Goal: Task Accomplishment & Management: Use online tool/utility

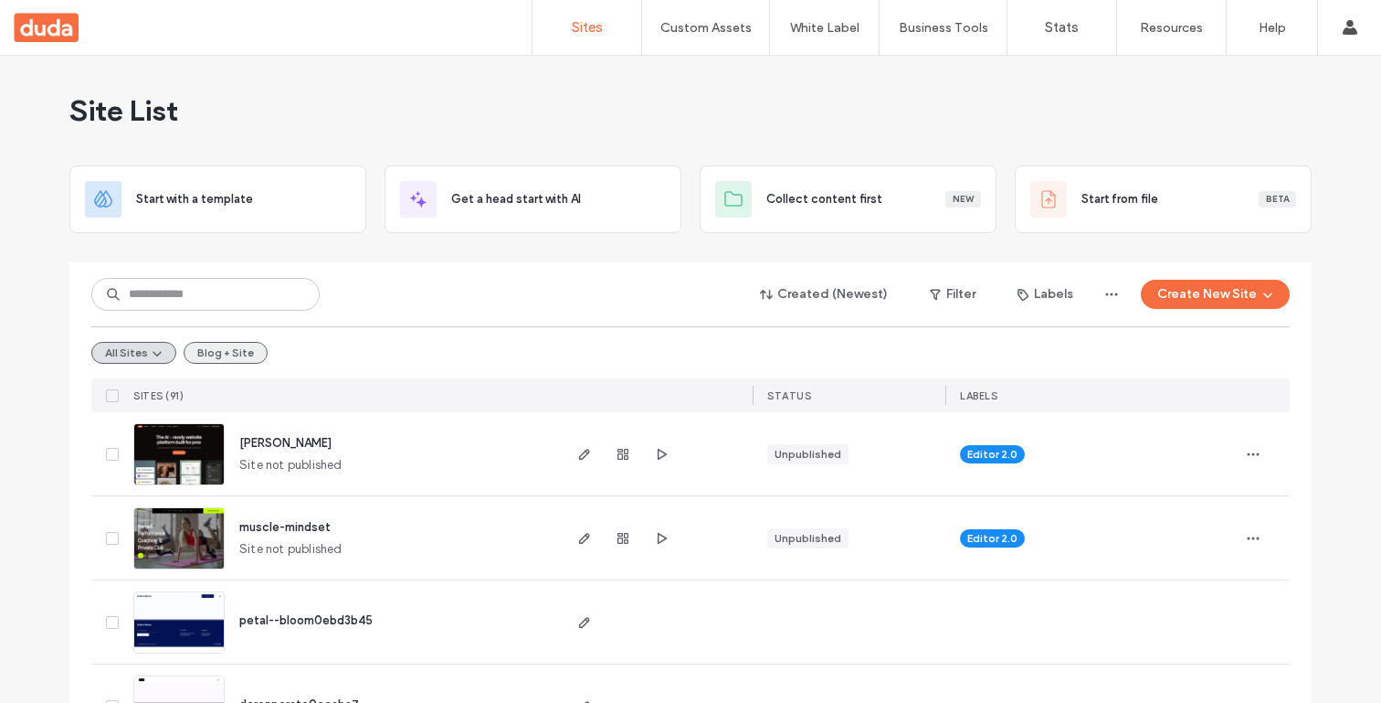
click at [231, 344] on button "Blog + Site" at bounding box center [226, 353] width 84 height 22
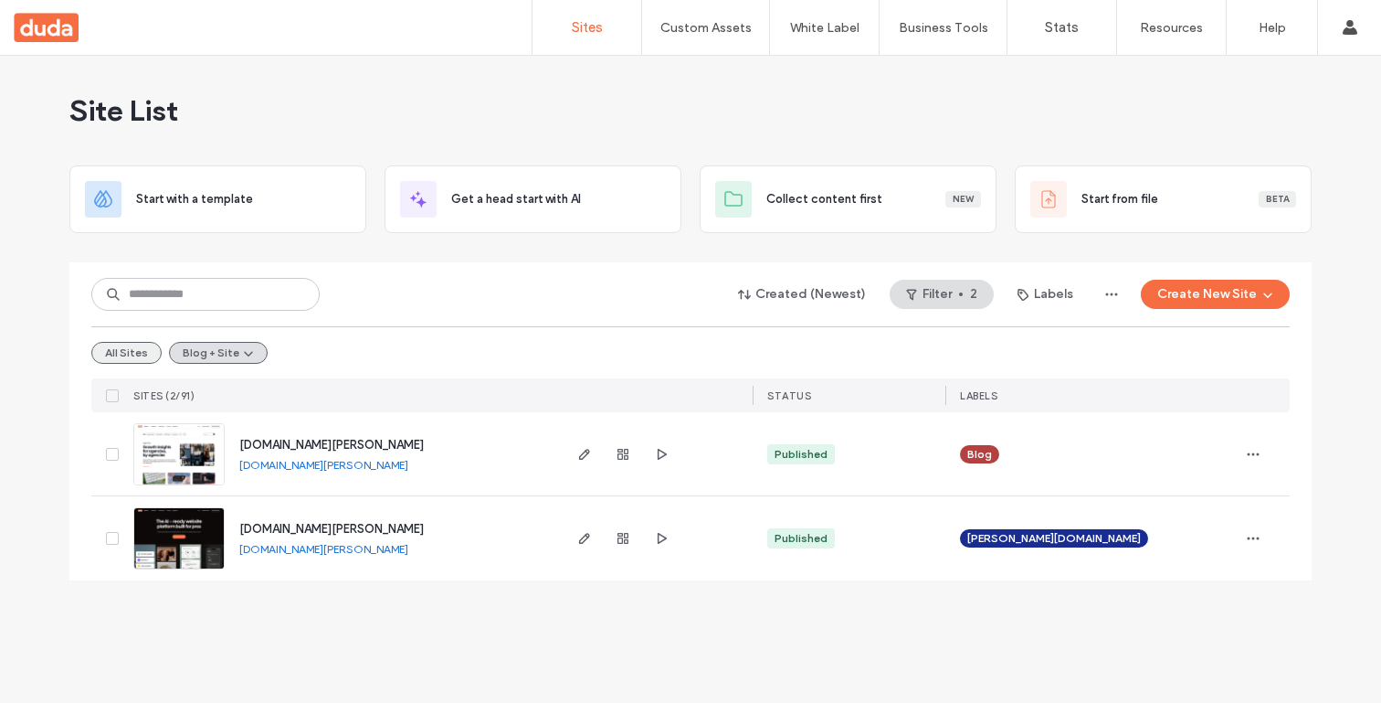
click at [136, 356] on button "All Sites" at bounding box center [126, 353] width 70 height 22
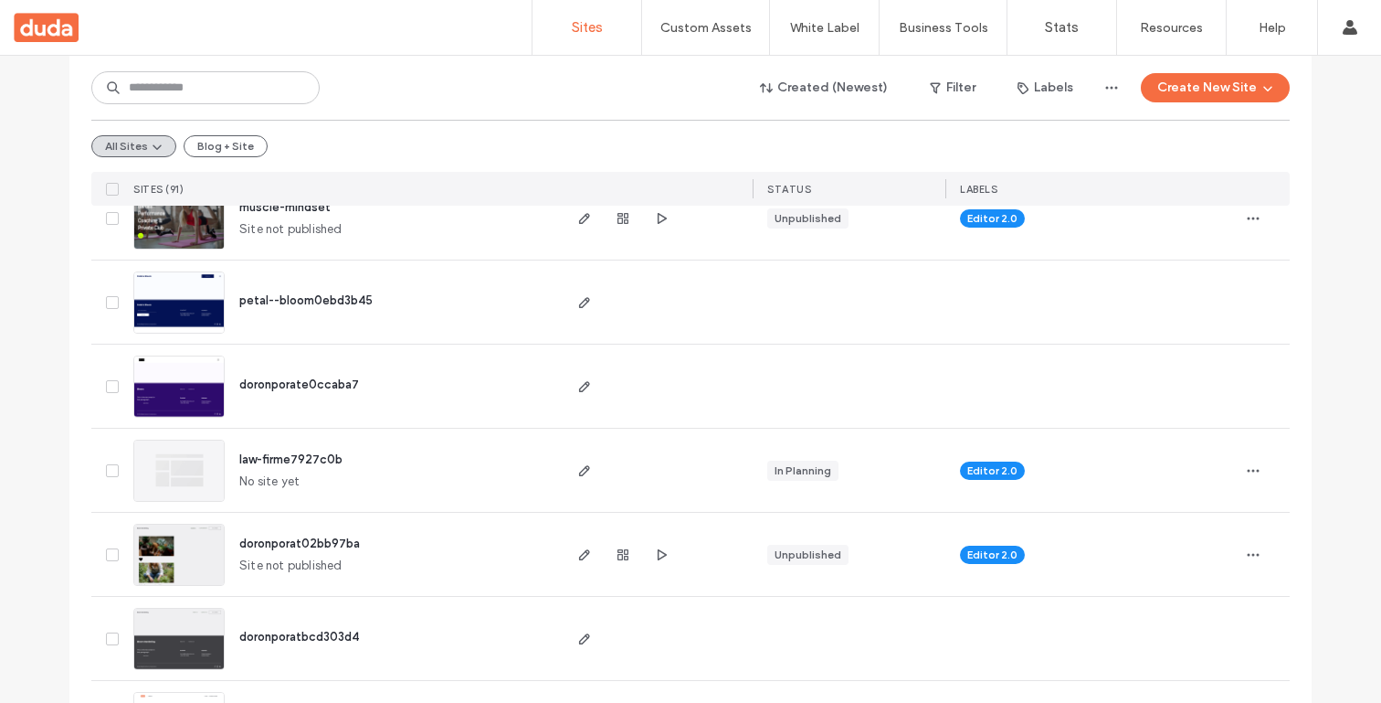
scroll to position [661, 0]
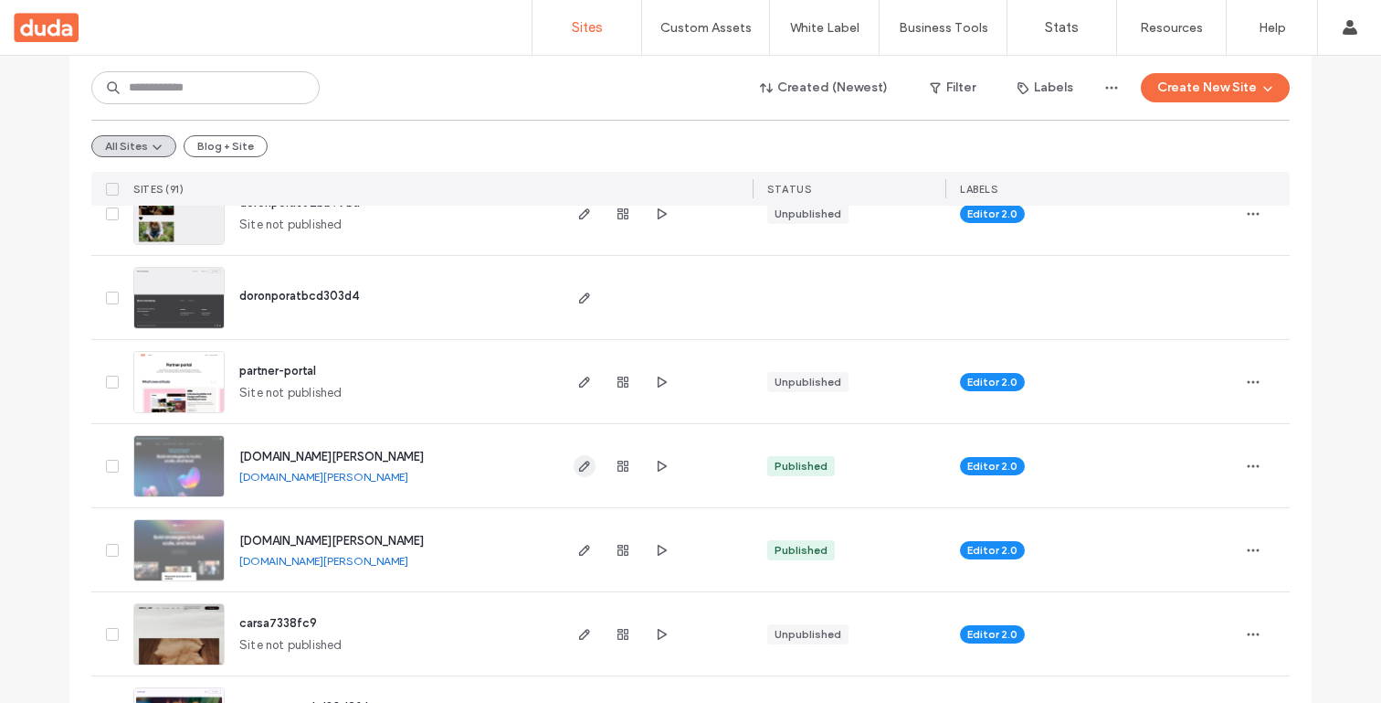
click at [577, 471] on icon "button" at bounding box center [584, 466] width 15 height 15
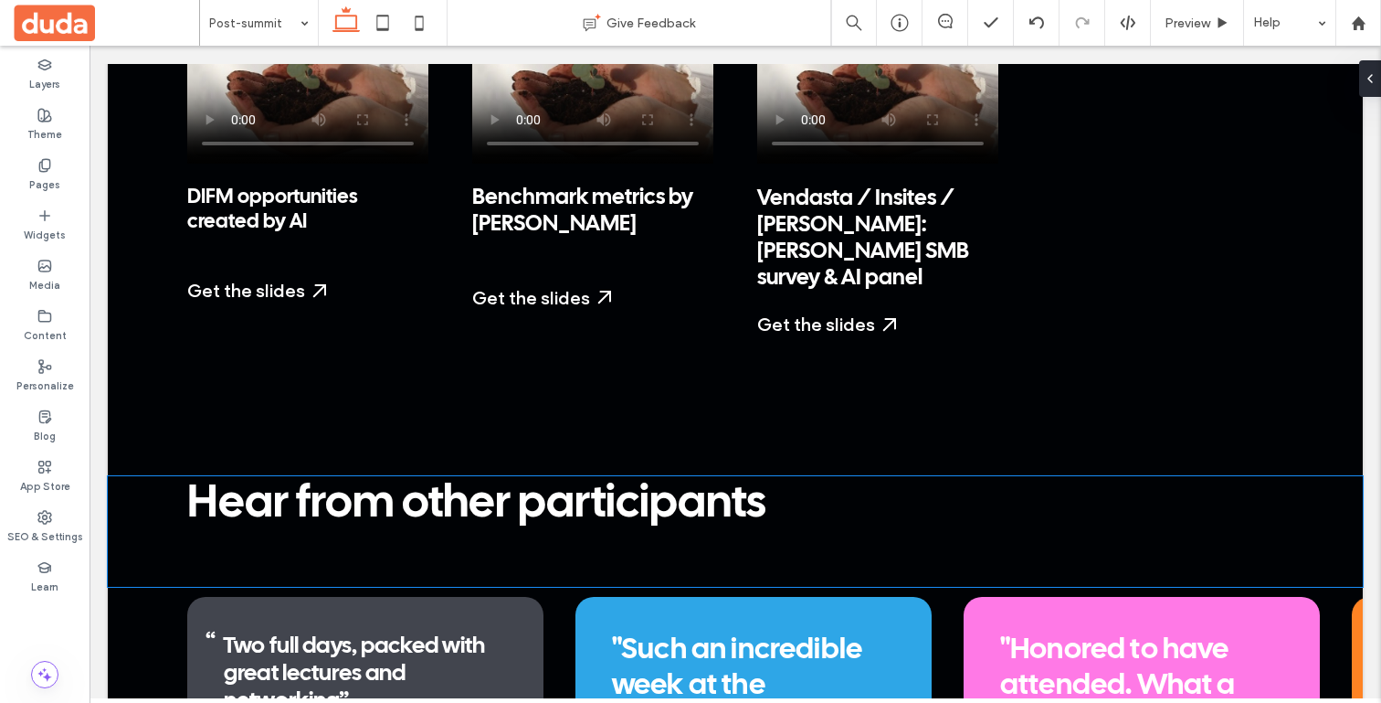
scroll to position [3636, 0]
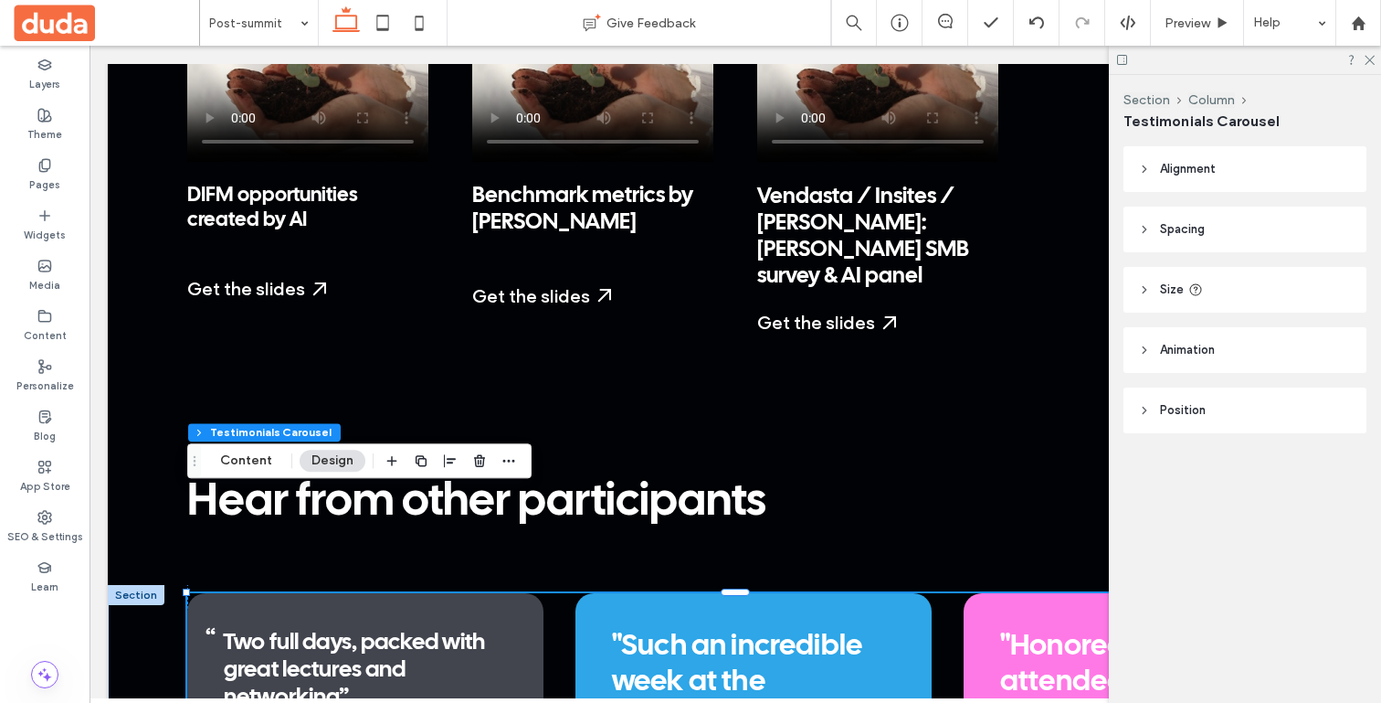
scroll to position [1, 0]
click at [259, 458] on button "Content" at bounding box center [246, 460] width 76 height 22
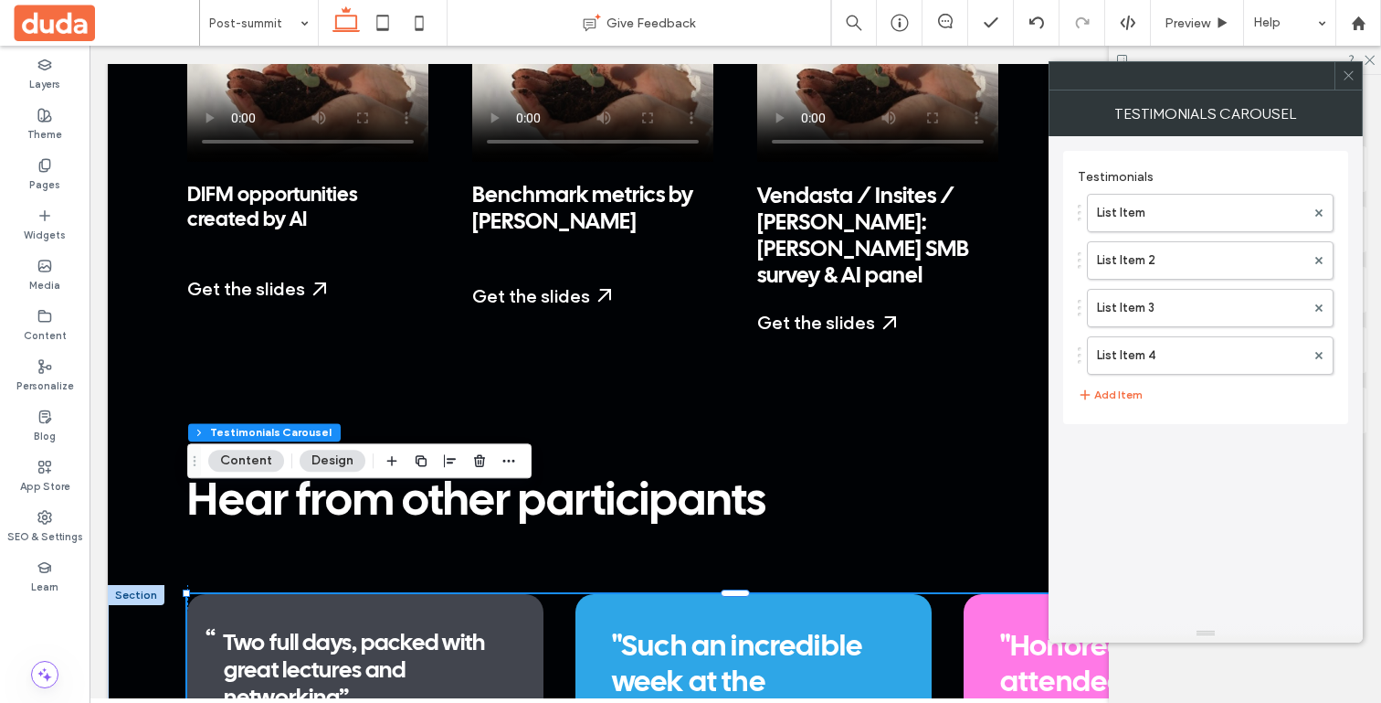
scroll to position [2, 0]
click at [1228, 259] on label "List Item 2" at bounding box center [1201, 260] width 208 height 37
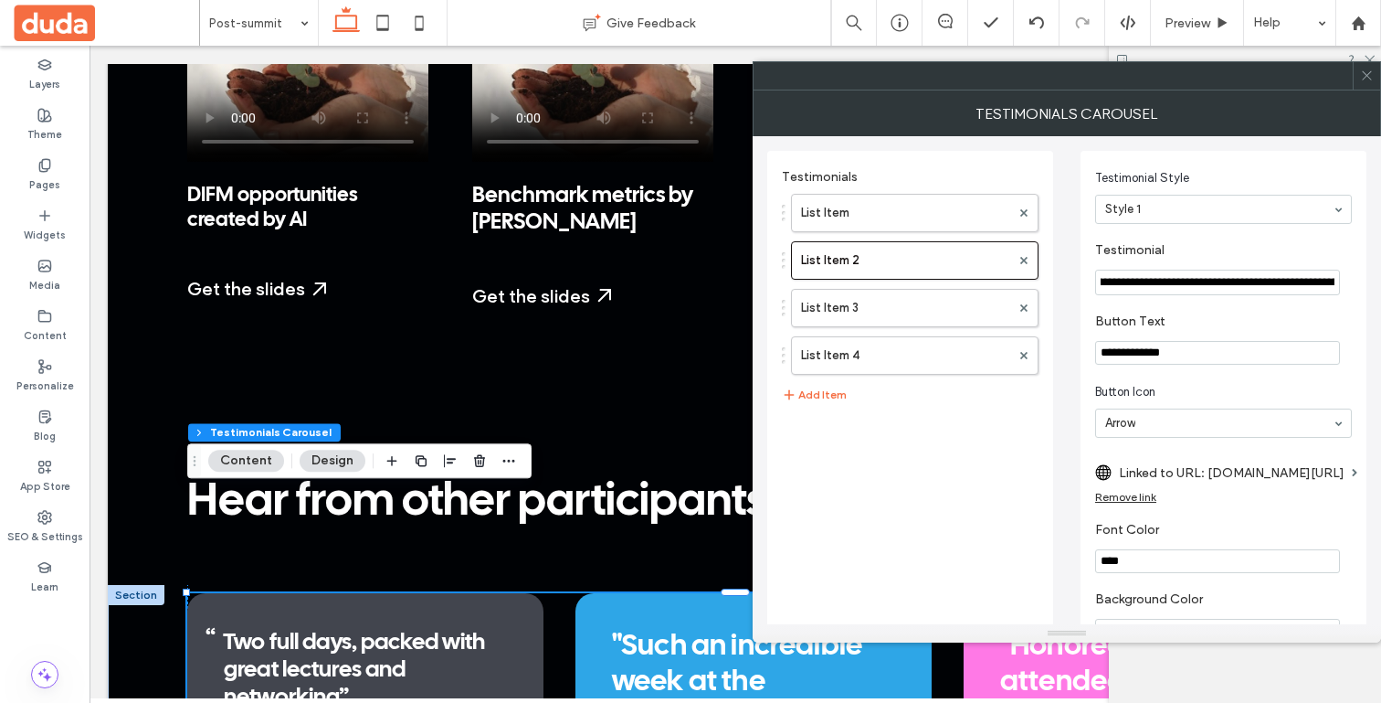
scroll to position [0, 294]
drag, startPoint x: 1106, startPoint y: 287, endPoint x: 1331, endPoint y: 289, distance: 224.7
click at [1331, 289] on input "**********" at bounding box center [1217, 283] width 245 height 26
paste input "**********"
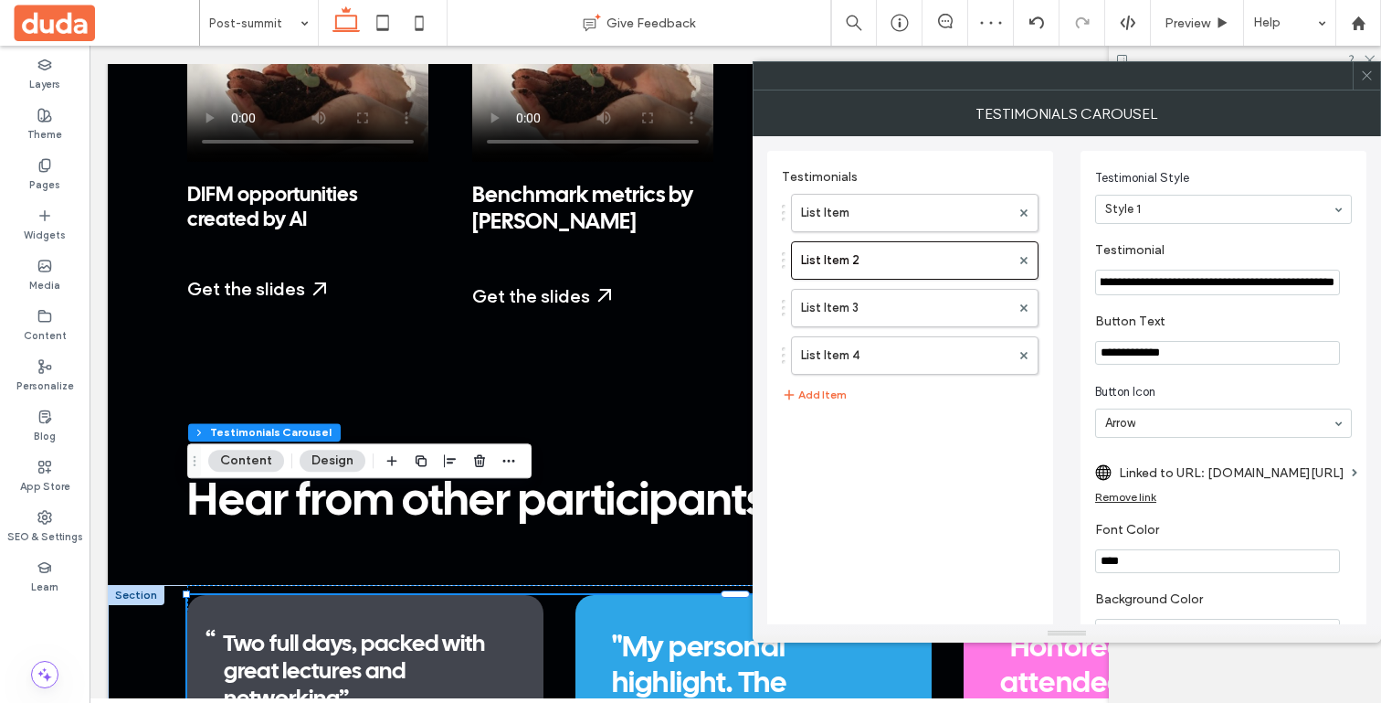
scroll to position [0, 0]
drag, startPoint x: 1290, startPoint y: 281, endPoint x: 994, endPoint y: 281, distance: 296.0
click at [994, 281] on div "**********" at bounding box center [1066, 585] width 599 height 899
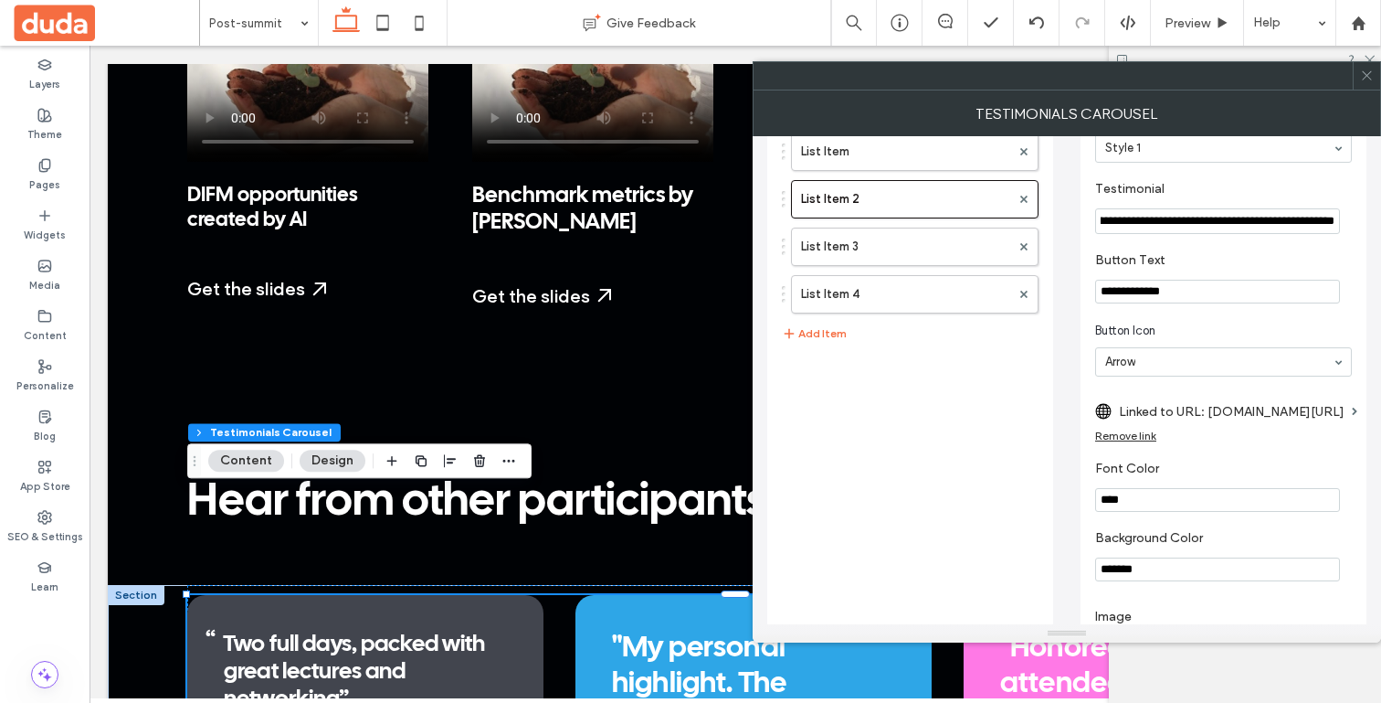
type input "**********"
click at [1145, 434] on div "Remove link" at bounding box center [1125, 435] width 61 height 14
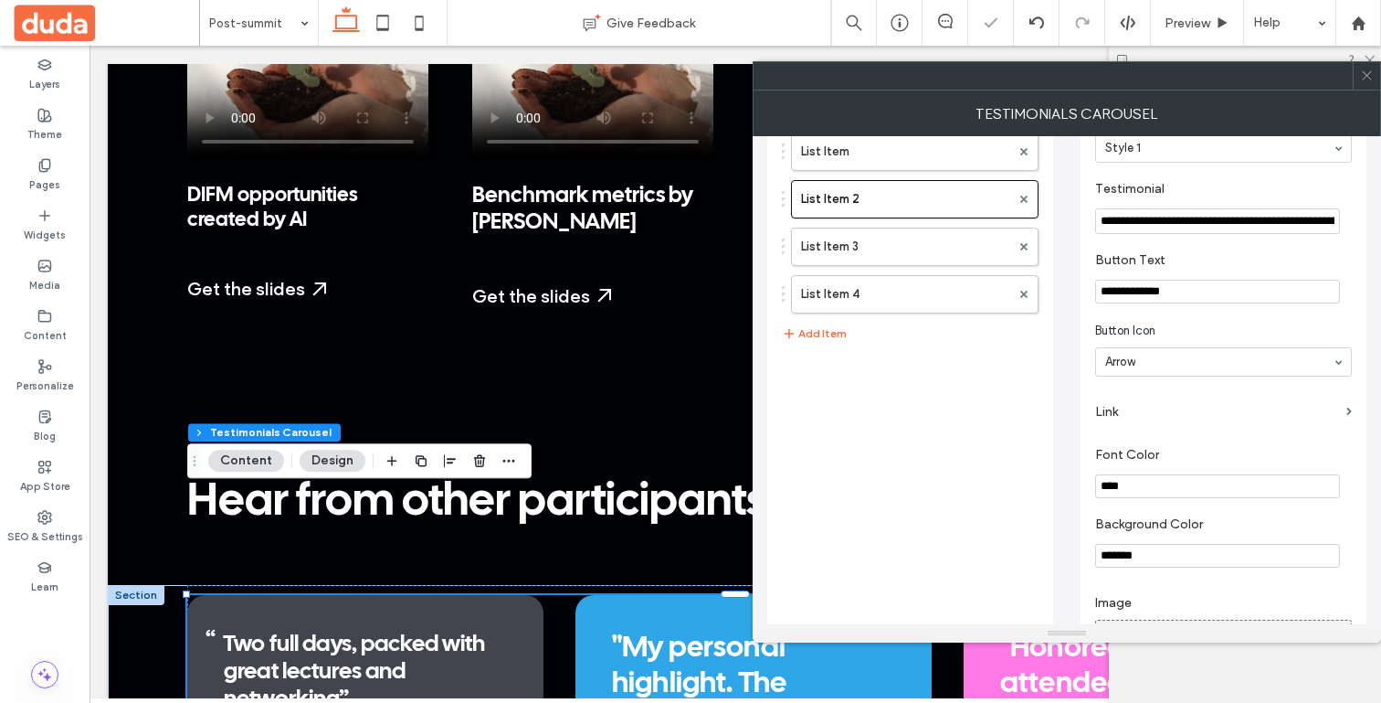
click at [1118, 415] on label "Link" at bounding box center [1217, 412] width 244 height 34
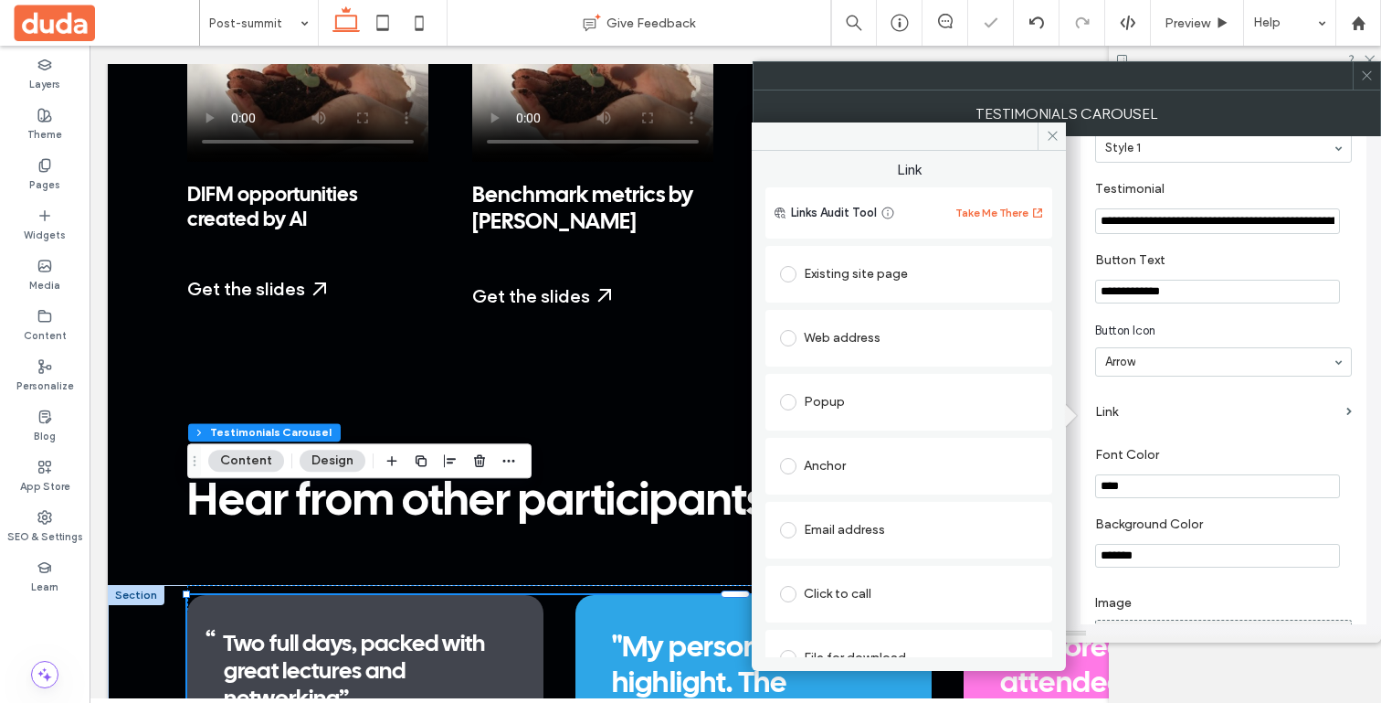
click at [820, 348] on div "Web address" at bounding box center [909, 337] width 258 height 29
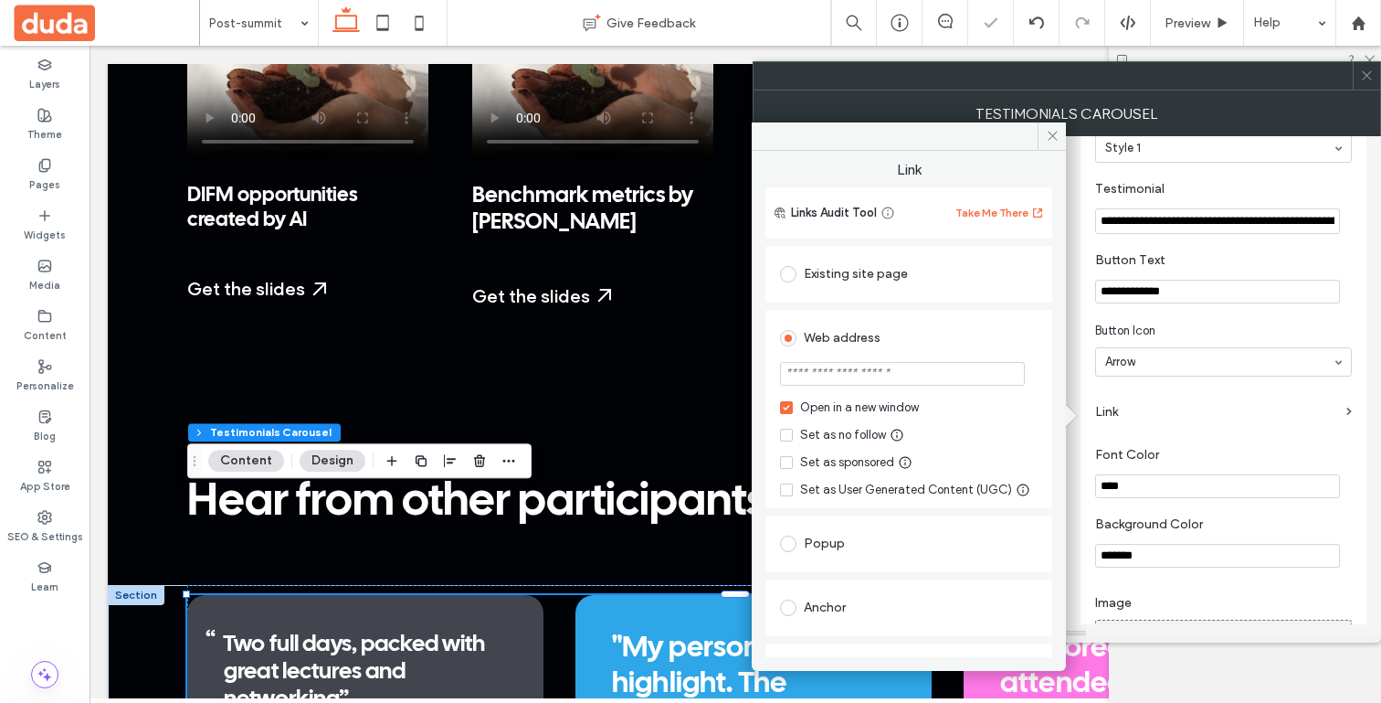
click at [830, 377] on input "url" at bounding box center [902, 374] width 245 height 24
paste input "**********"
type input "**********"
click at [830, 439] on div "Set as no follow" at bounding box center [843, 435] width 86 height 18
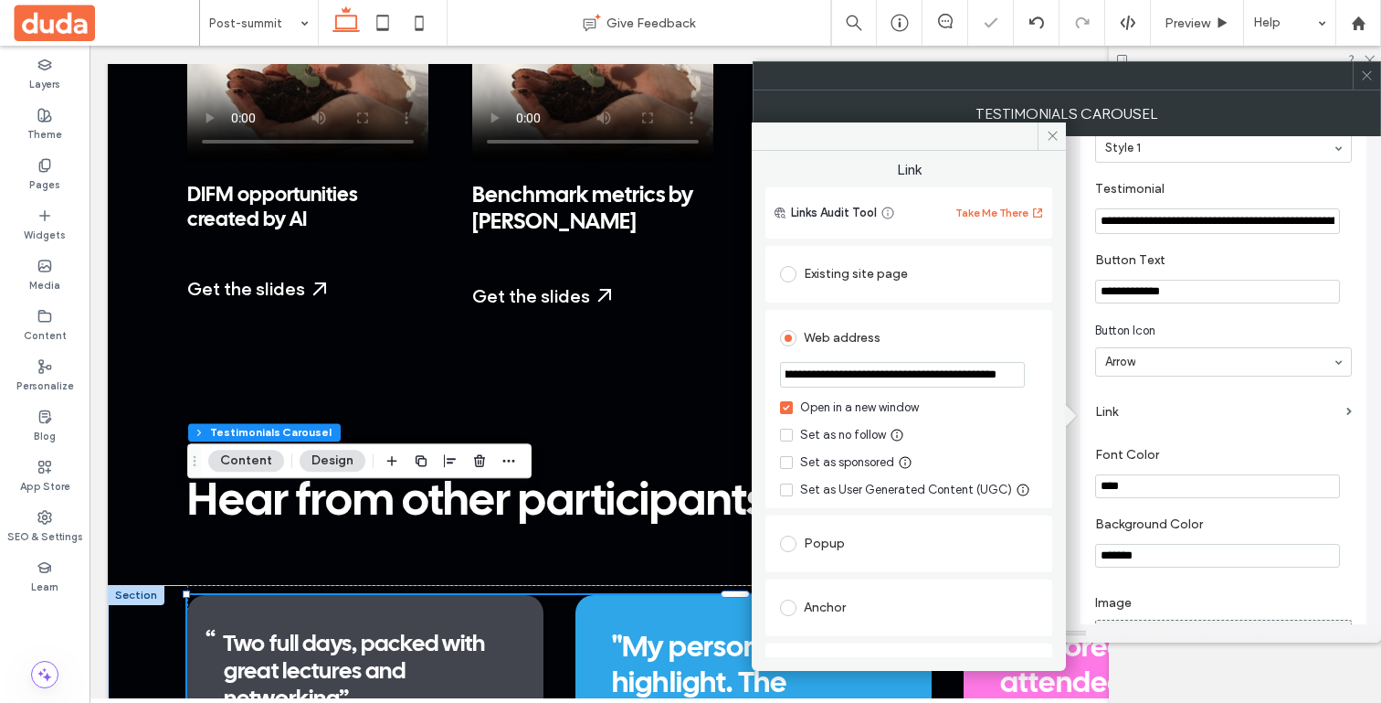
scroll to position [0, 0]
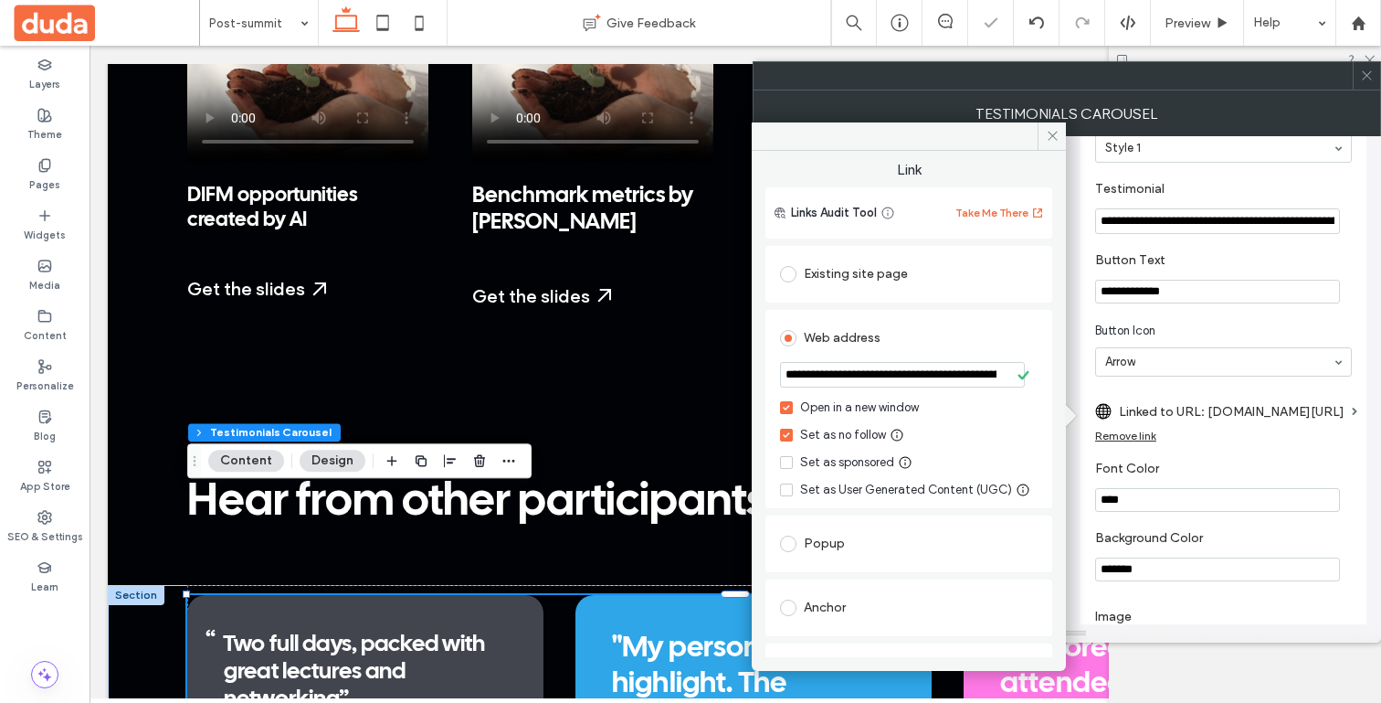
click at [831, 485] on div "Set as User Generated Content (UGC)" at bounding box center [906, 490] width 212 height 18
click at [1052, 130] on icon at bounding box center [1053, 136] width 14 height 14
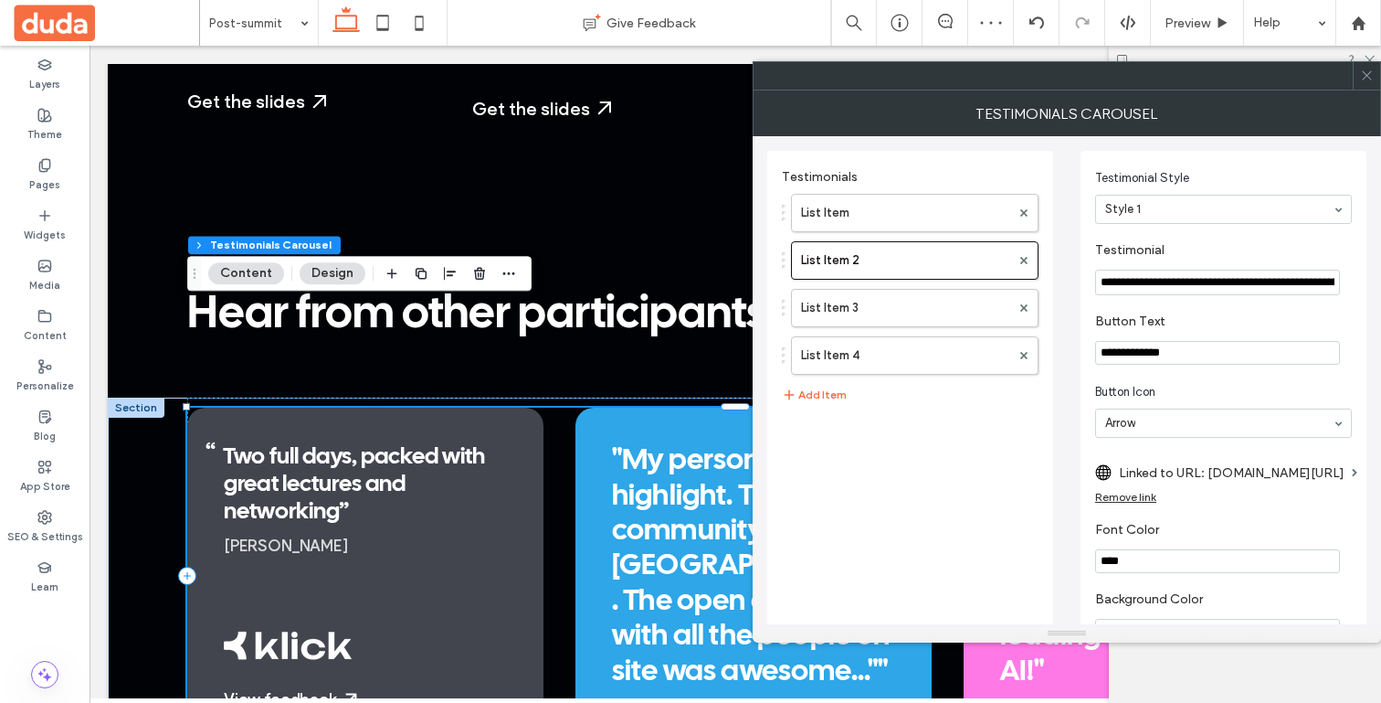
click at [1147, 190] on section "Testimonial Style Style 1" at bounding box center [1223, 196] width 257 height 73
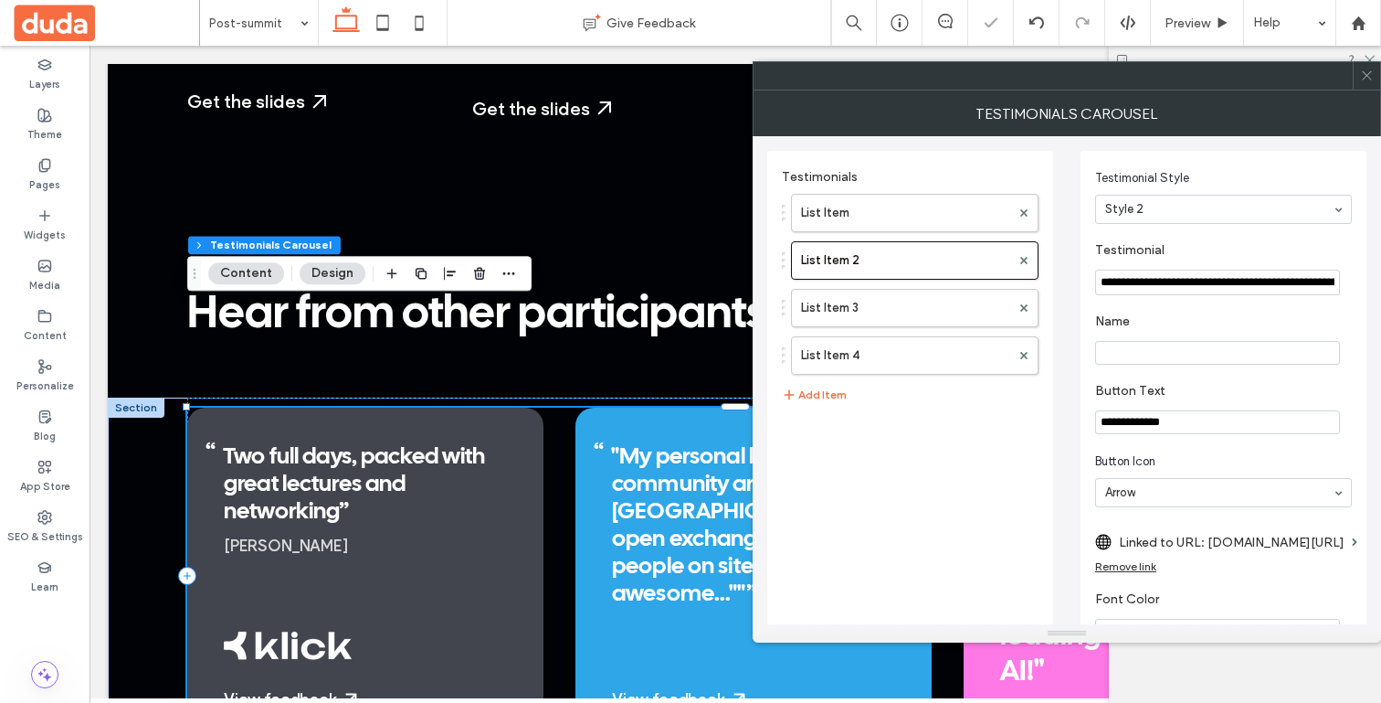
click at [1141, 227] on section "Testimonial Style Style 2" at bounding box center [1223, 196] width 257 height 73
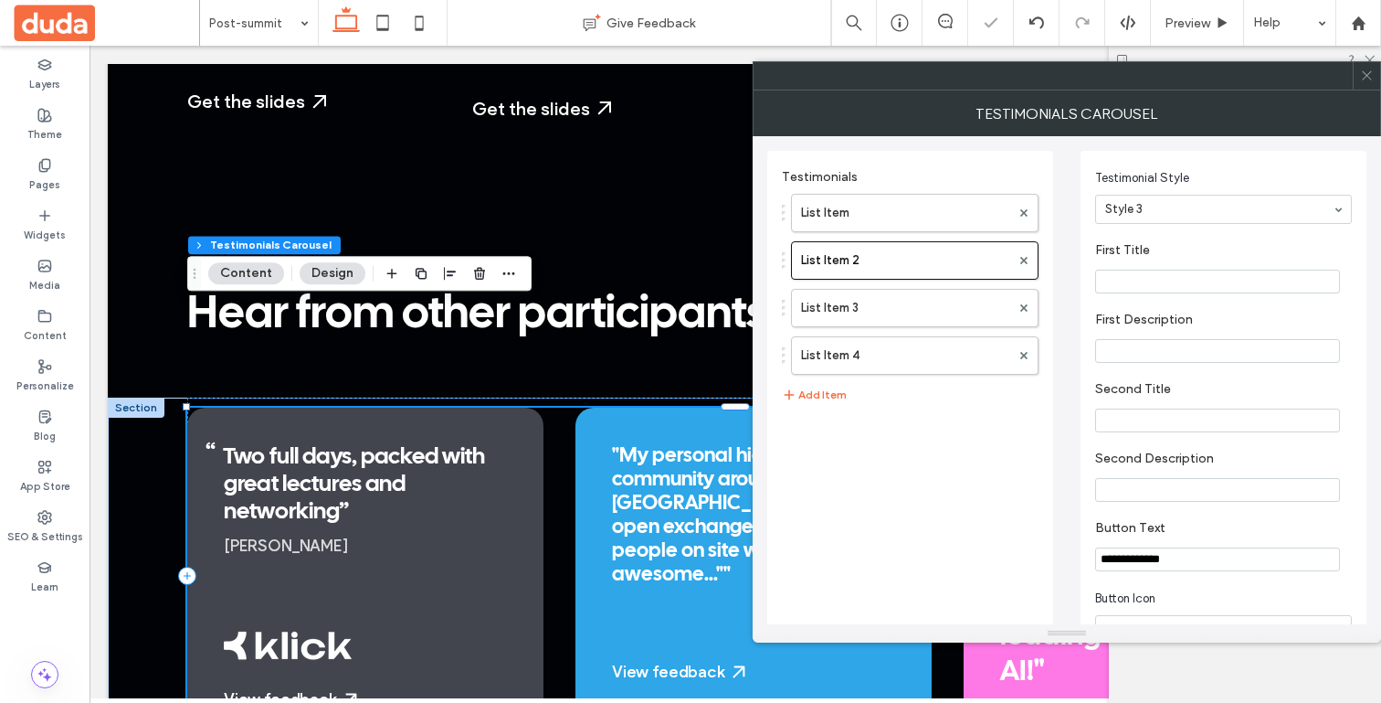
click at [1157, 216] on input at bounding box center [1218, 209] width 227 height 13
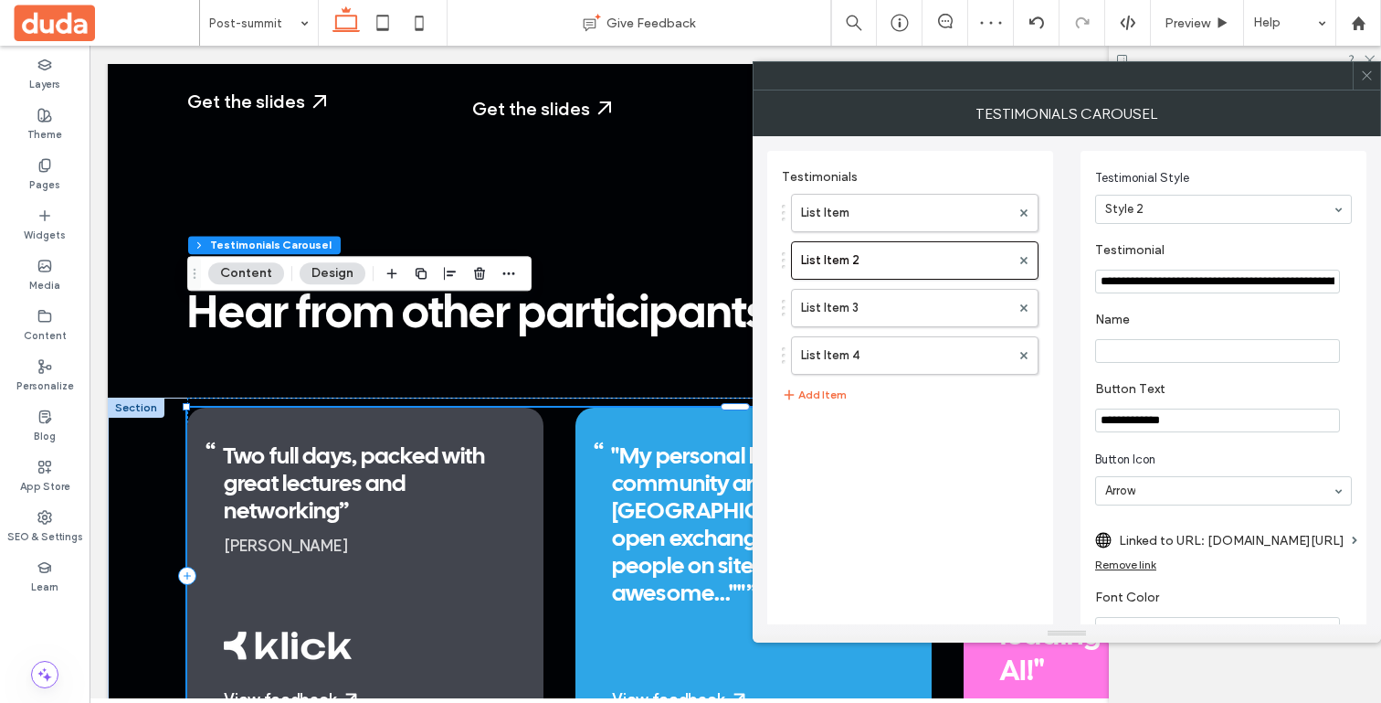
click at [1105, 283] on input "**********" at bounding box center [1217, 282] width 245 height 24
drag, startPoint x: 1144, startPoint y: 279, endPoint x: 1380, endPoint y: 277, distance: 236.6
click at [1380, 279] on div "**********" at bounding box center [1067, 380] width 629 height 488
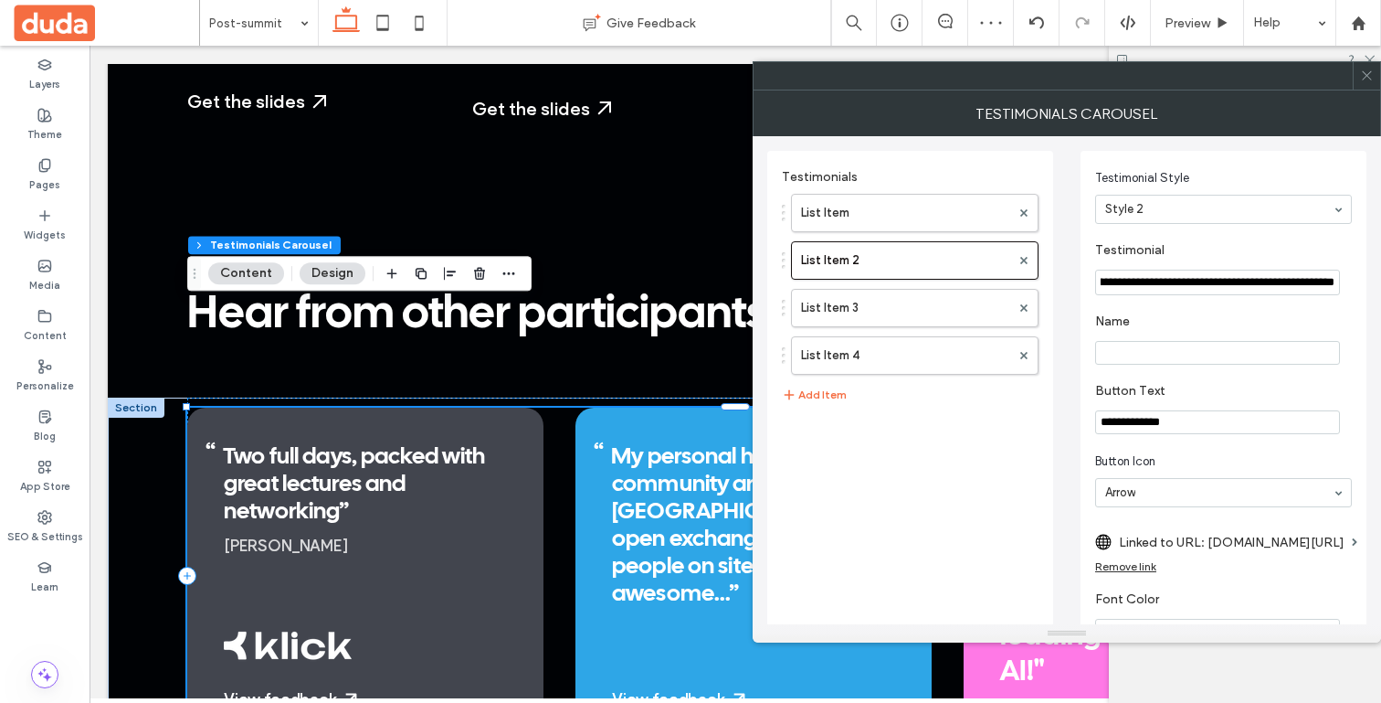
type input "**********"
click at [1263, 326] on label "Name" at bounding box center [1219, 323] width 249 height 20
click at [1228, 354] on input "Name" at bounding box center [1217, 353] width 245 height 24
paste input "**********"
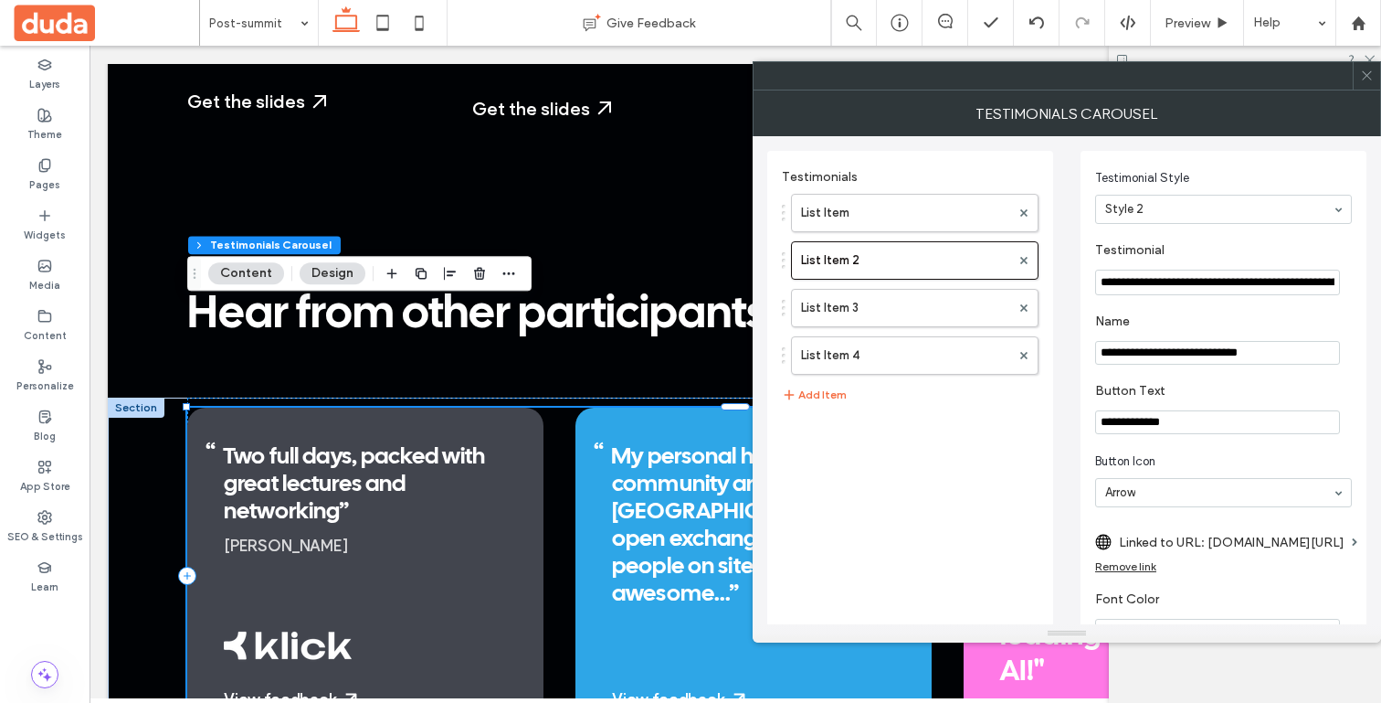
type input "**********"
click at [1156, 371] on section "**********" at bounding box center [1223, 338] width 257 height 69
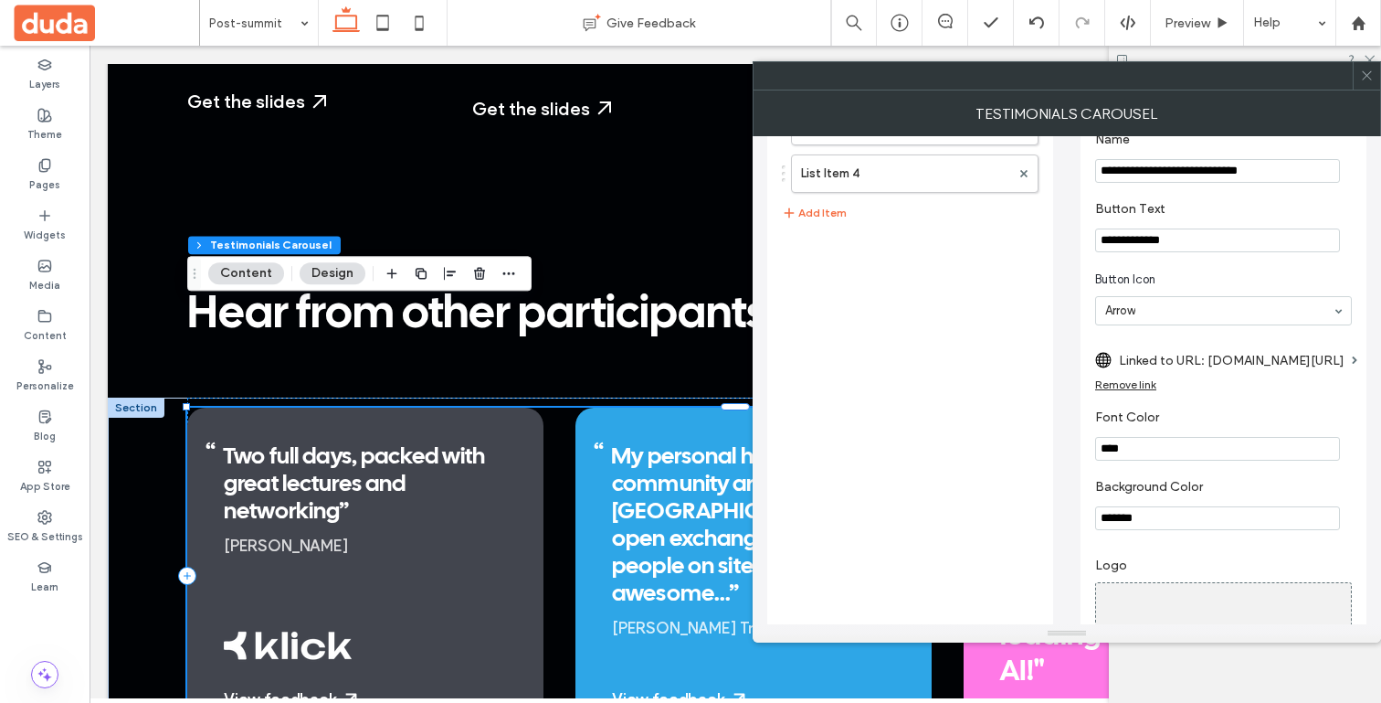
scroll to position [185, 0]
click at [1132, 611] on div "Image" at bounding box center [1223, 641] width 255 height 121
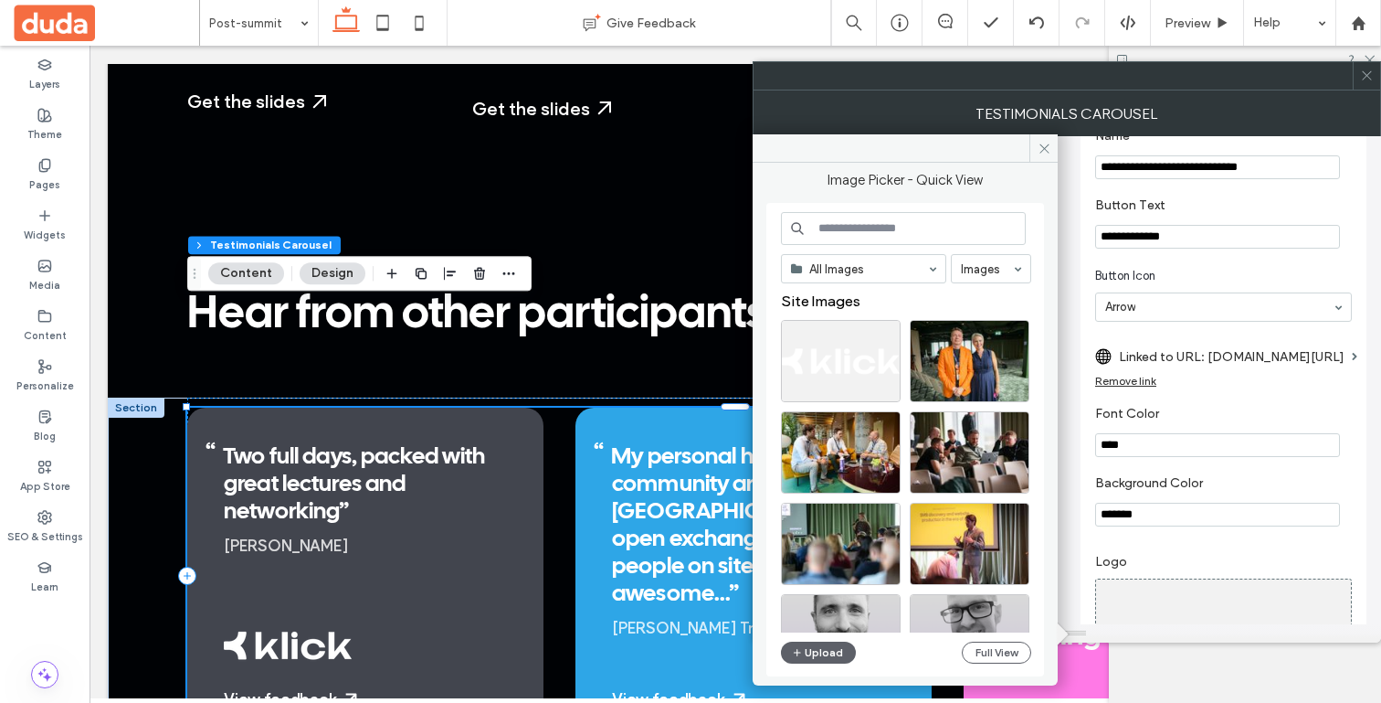
click at [813, 670] on div "All Images Images Site Images Upload Full View" at bounding box center [905, 439] width 278 height 473
click at [812, 663] on button "Upload" at bounding box center [818, 652] width 75 height 22
click at [822, 656] on button "Upload" at bounding box center [818, 652] width 75 height 22
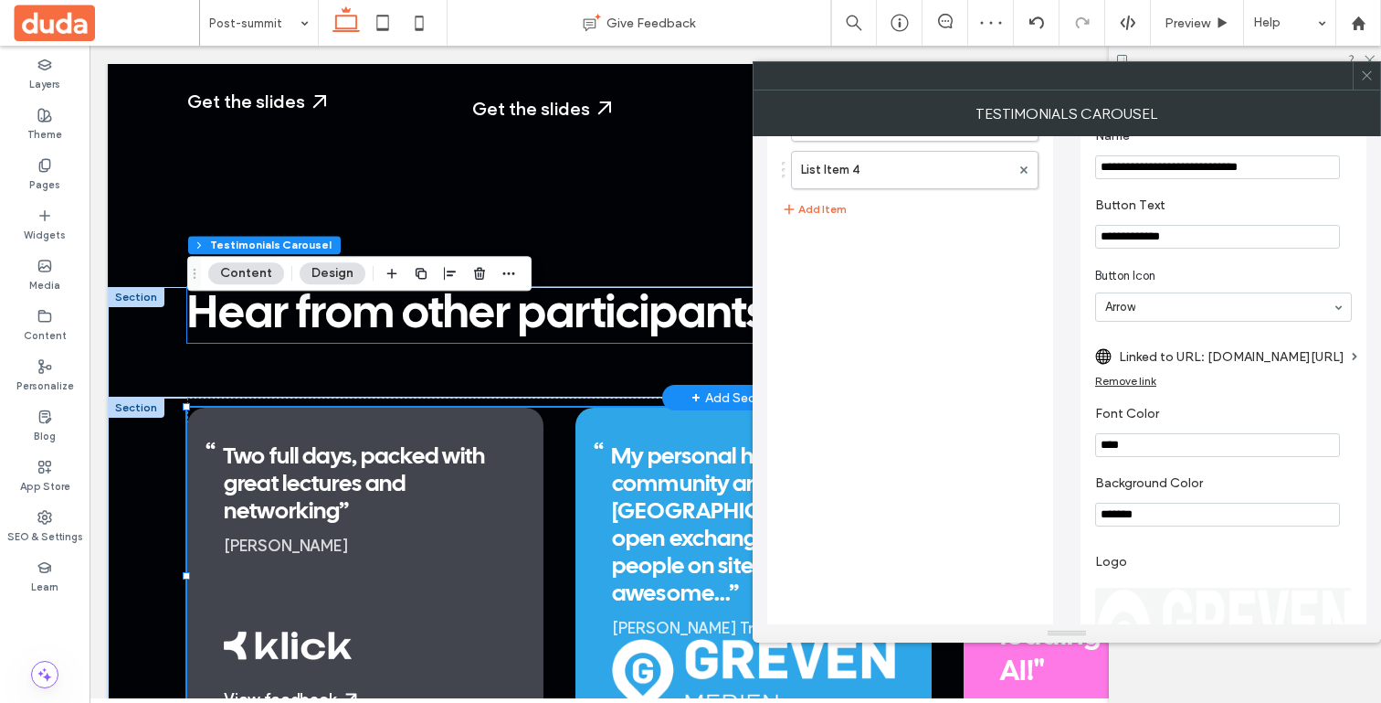
click at [604, 293] on span "Hear from other participants" at bounding box center [476, 314] width 579 height 43
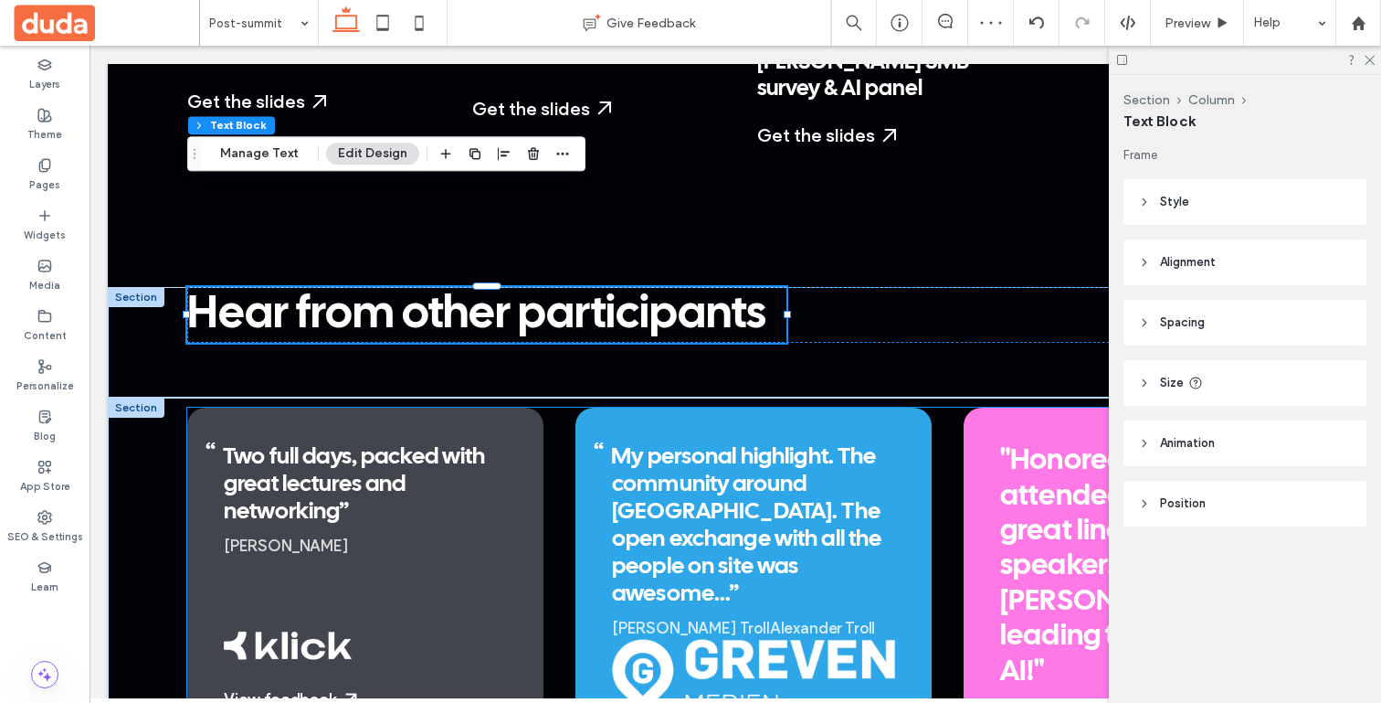
scroll to position [0, 59]
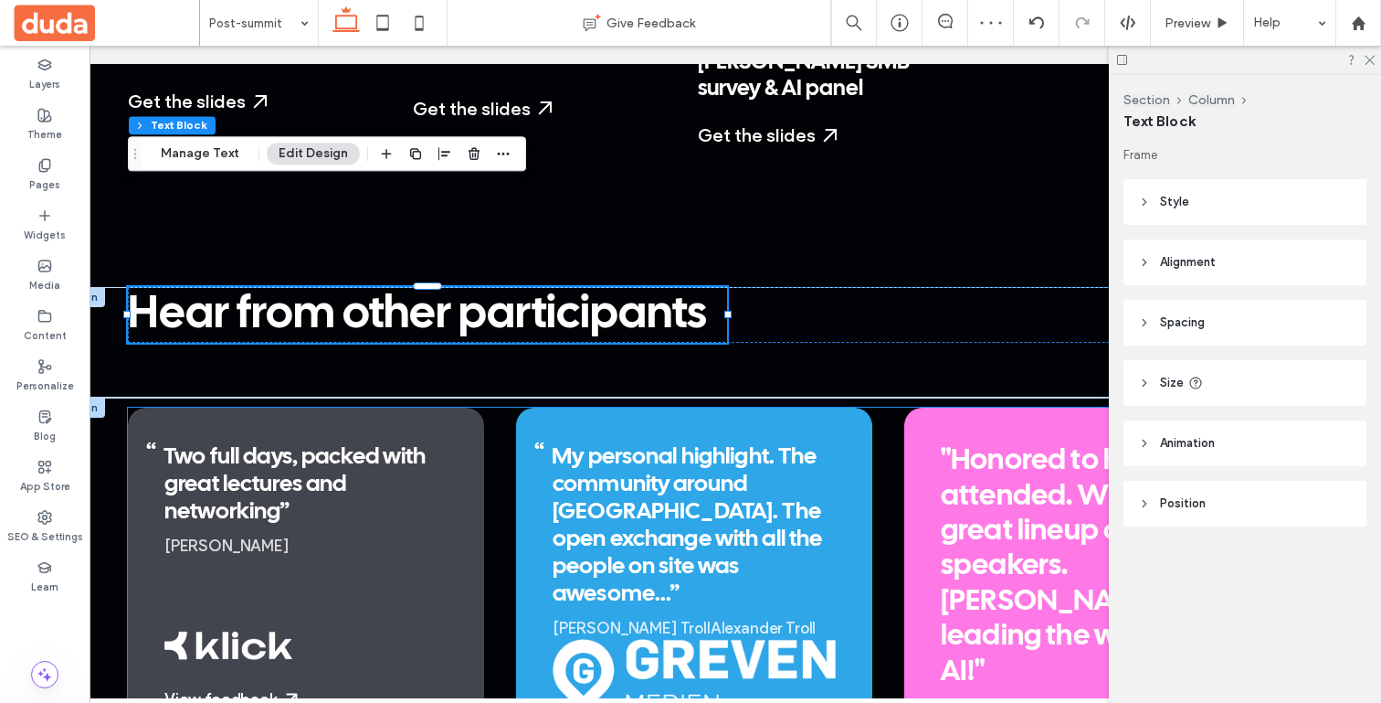
click at [645, 639] on img at bounding box center [694, 676] width 283 height 75
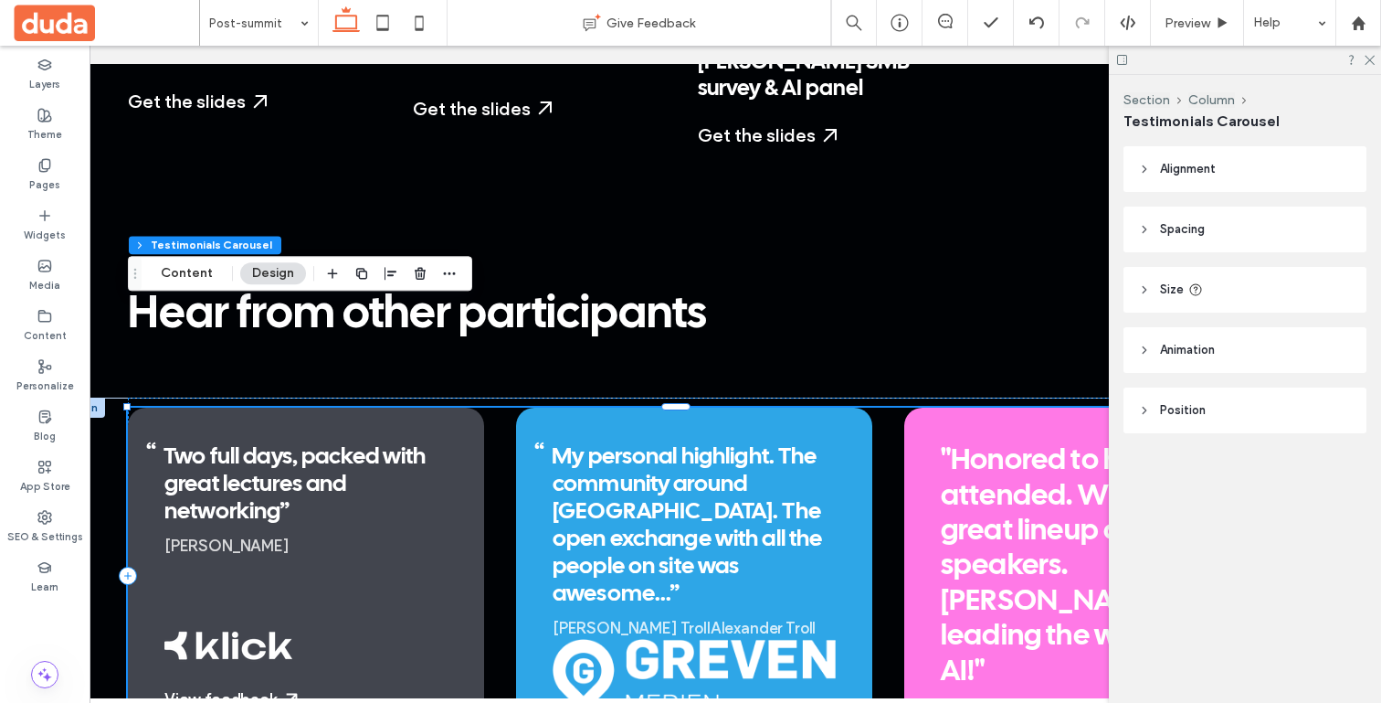
click at [645, 639] on img at bounding box center [694, 676] width 283 height 75
click at [711, 618] on div "Alexander TrollAlexander Troll" at bounding box center [694, 628] width 283 height 21
click at [711, 639] on img at bounding box center [694, 676] width 283 height 75
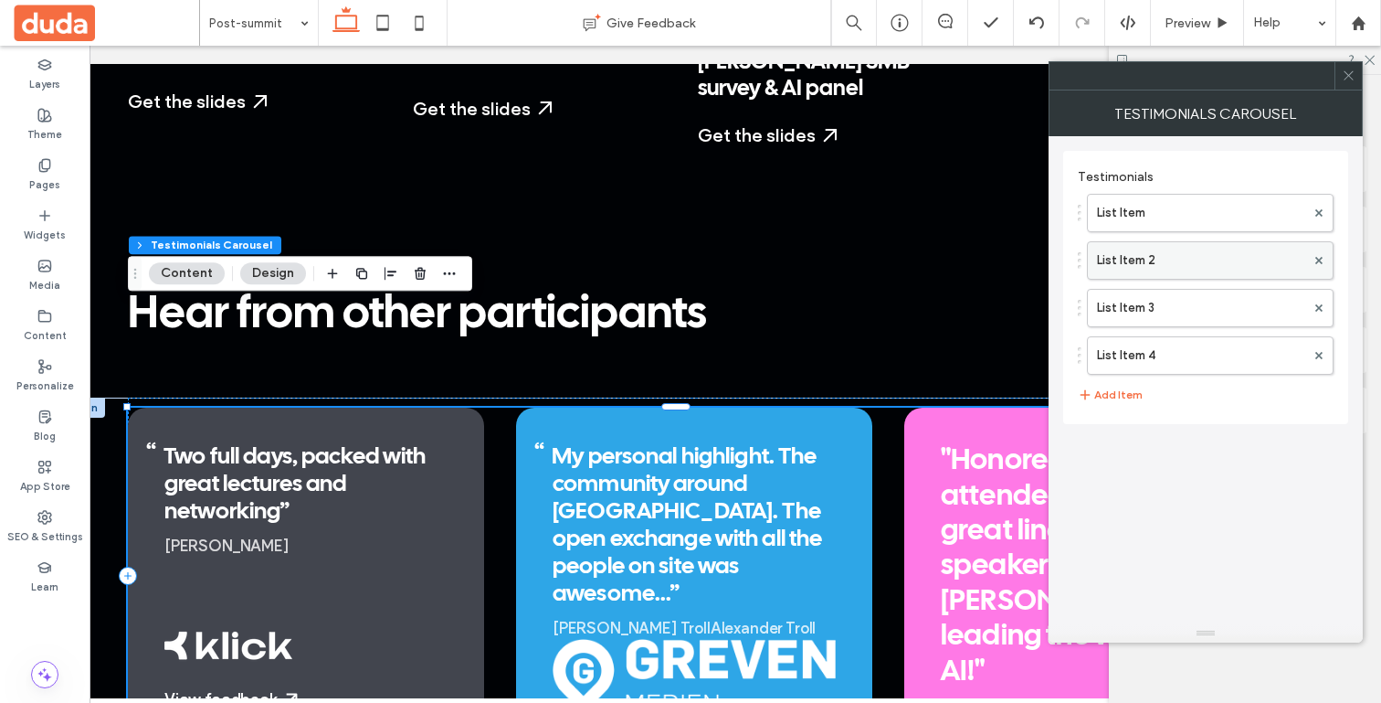
click at [1155, 264] on label "List Item 2" at bounding box center [1201, 260] width 208 height 37
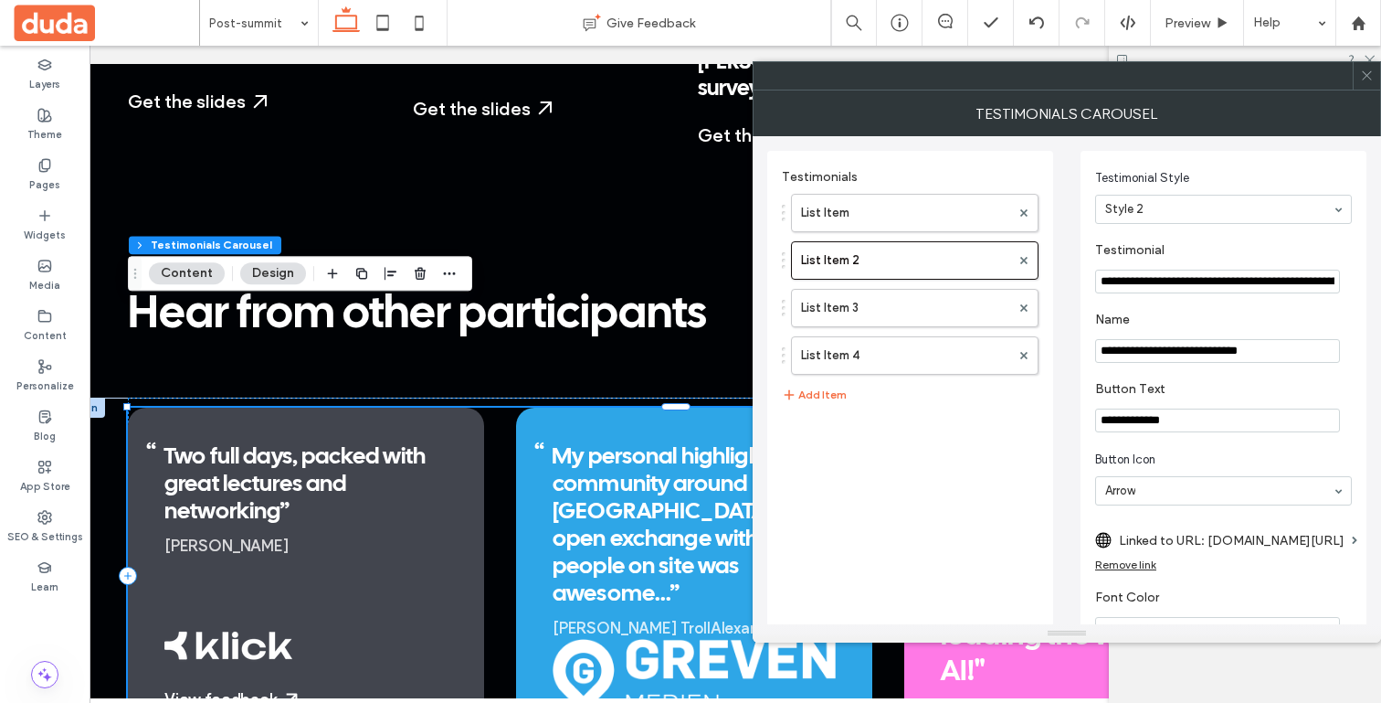
scroll to position [406, 0]
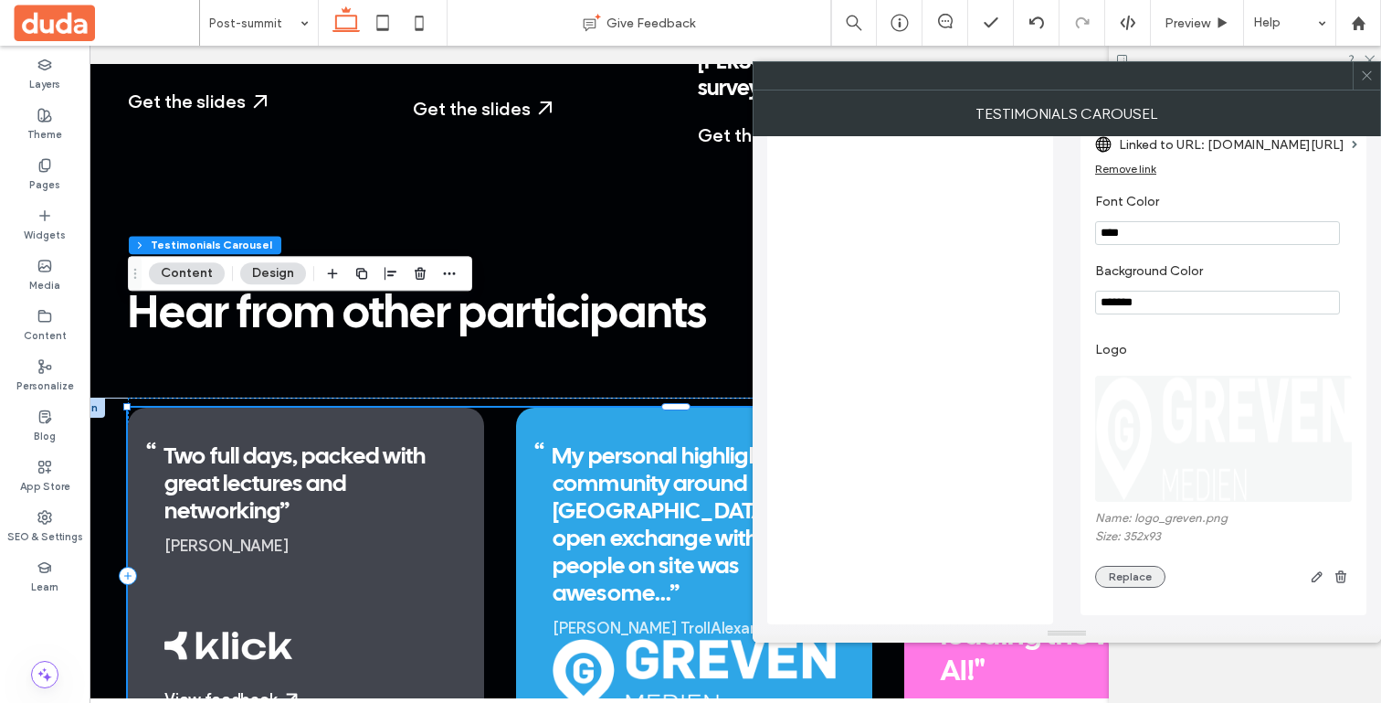
click at [1138, 576] on button "Replace" at bounding box center [1130, 577] width 70 height 22
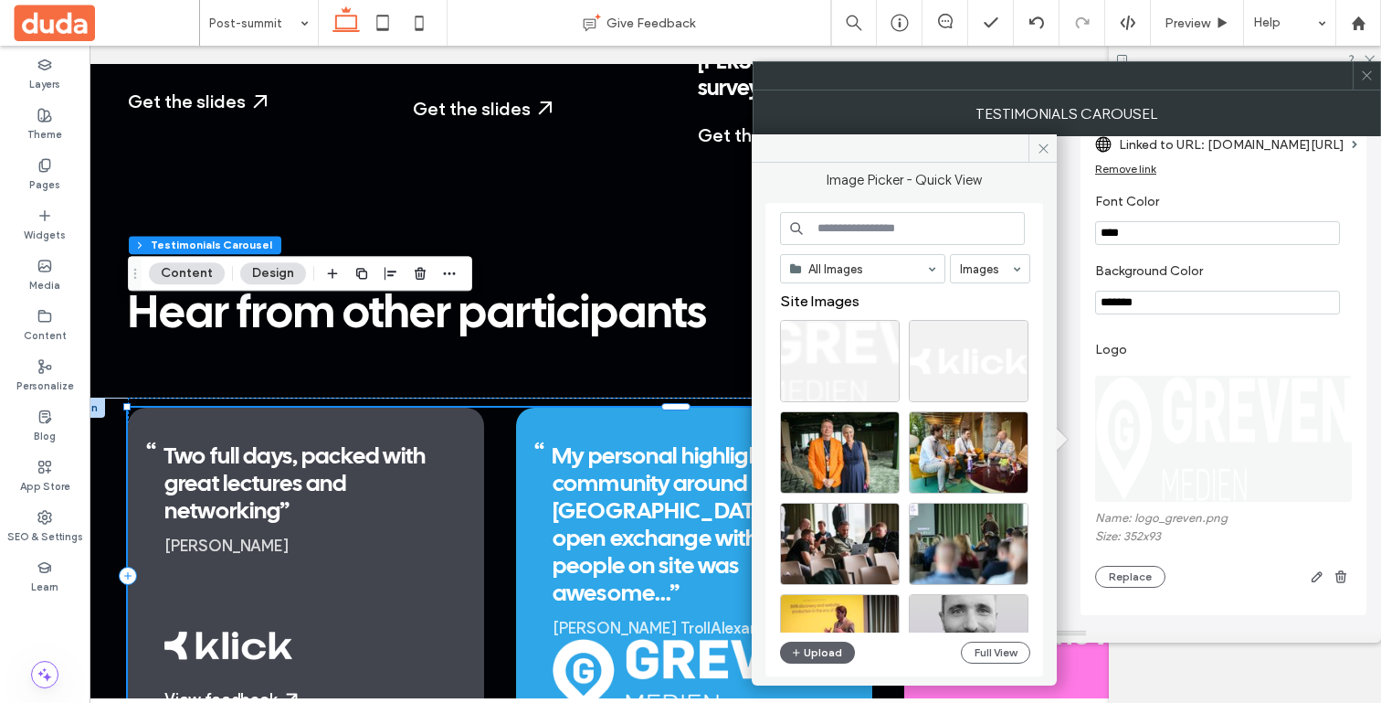
click at [819, 635] on div "All Images Images Site Images Upload Full View" at bounding box center [905, 440] width 250 height 456
click at [815, 647] on button "Upload" at bounding box center [817, 652] width 75 height 22
click at [834, 647] on button "Upload" at bounding box center [817, 652] width 75 height 22
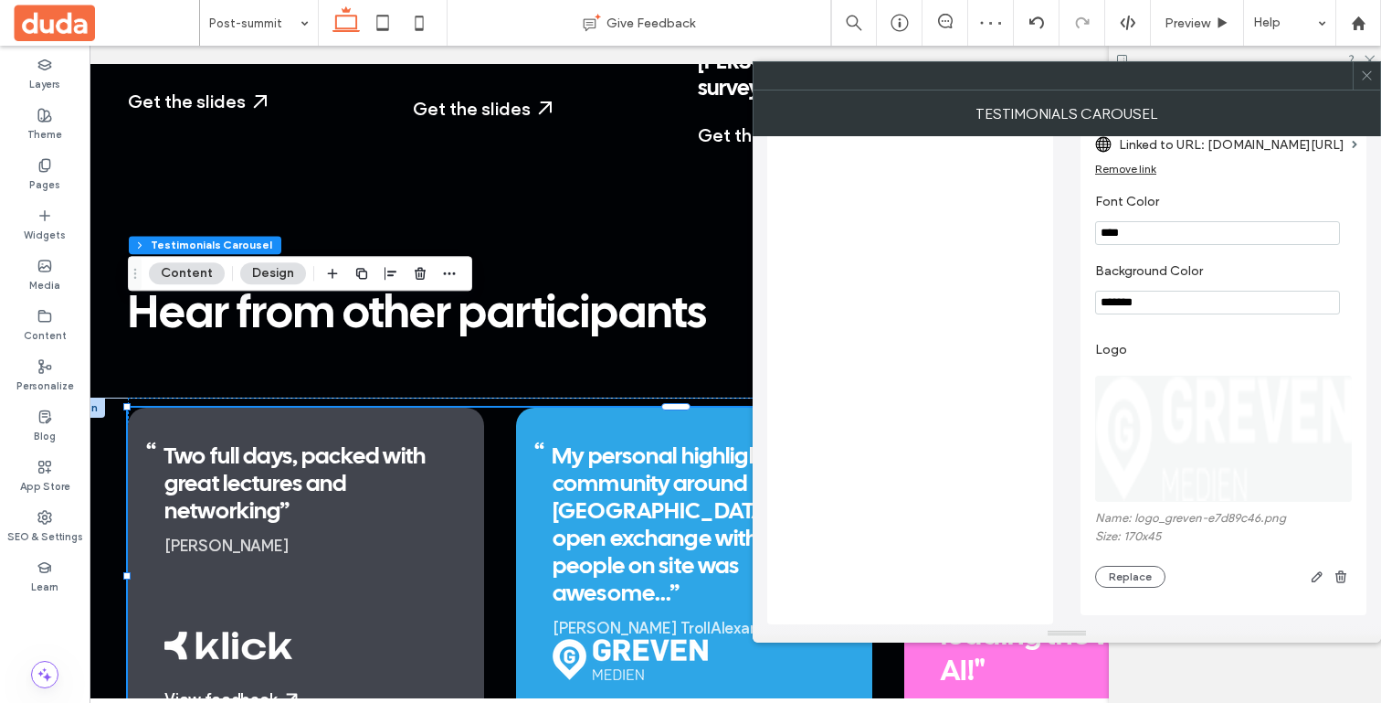
click at [1360, 72] on icon at bounding box center [1367, 76] width 14 height 14
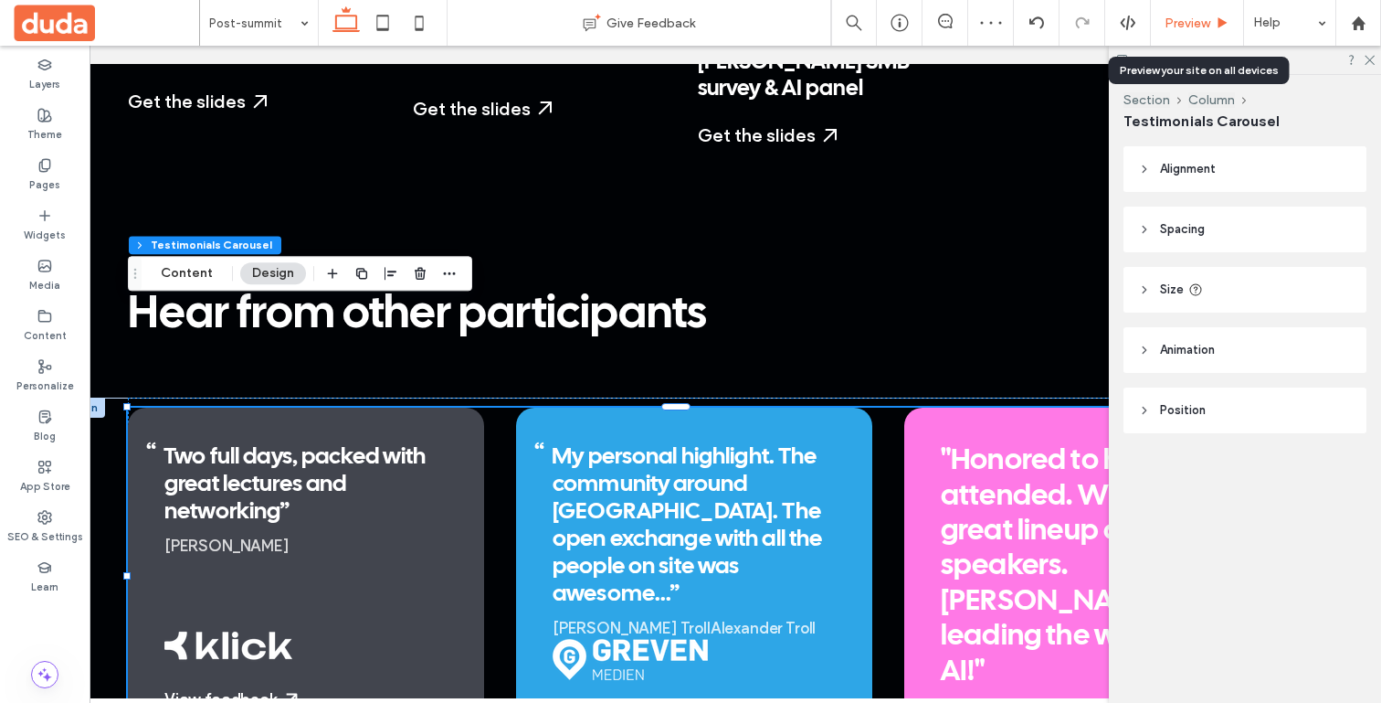
click at [1177, 23] on span "Preview" at bounding box center [1188, 24] width 46 height 16
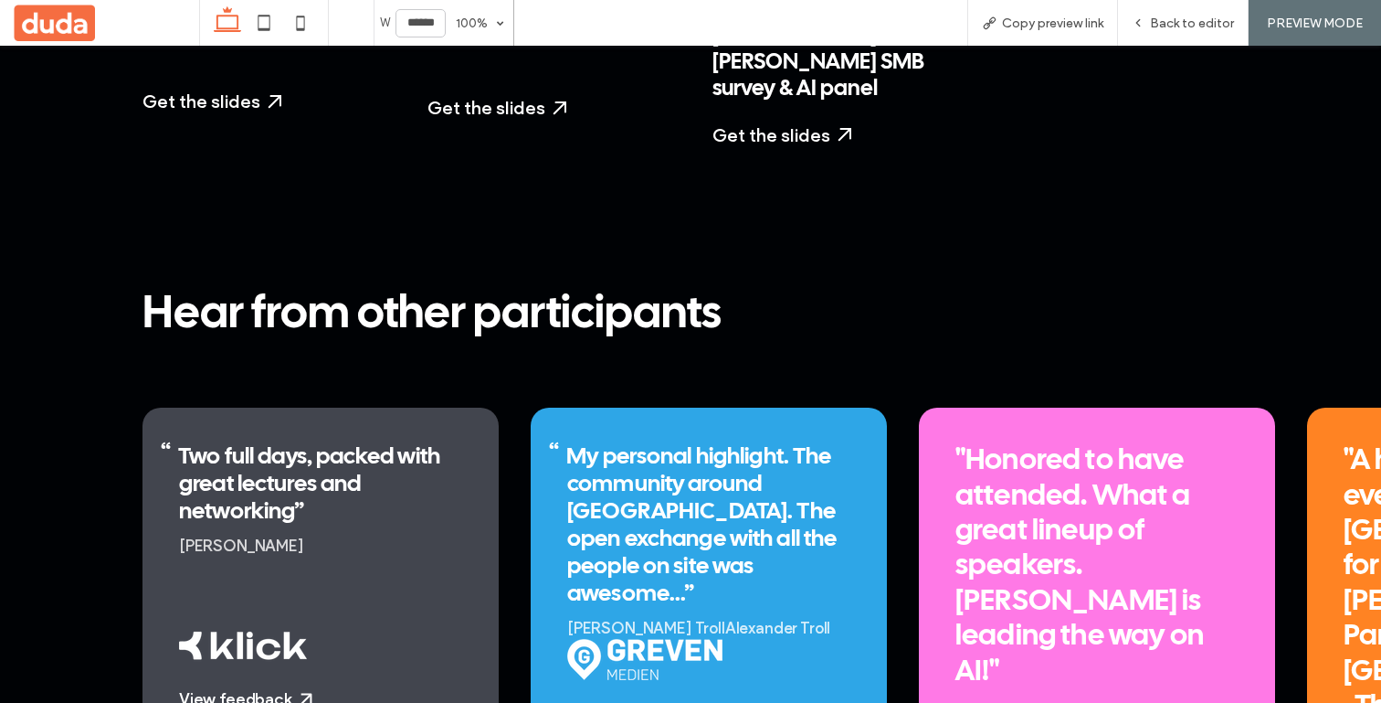
click at [1177, 23] on span "Back to editor" at bounding box center [1192, 24] width 84 height 16
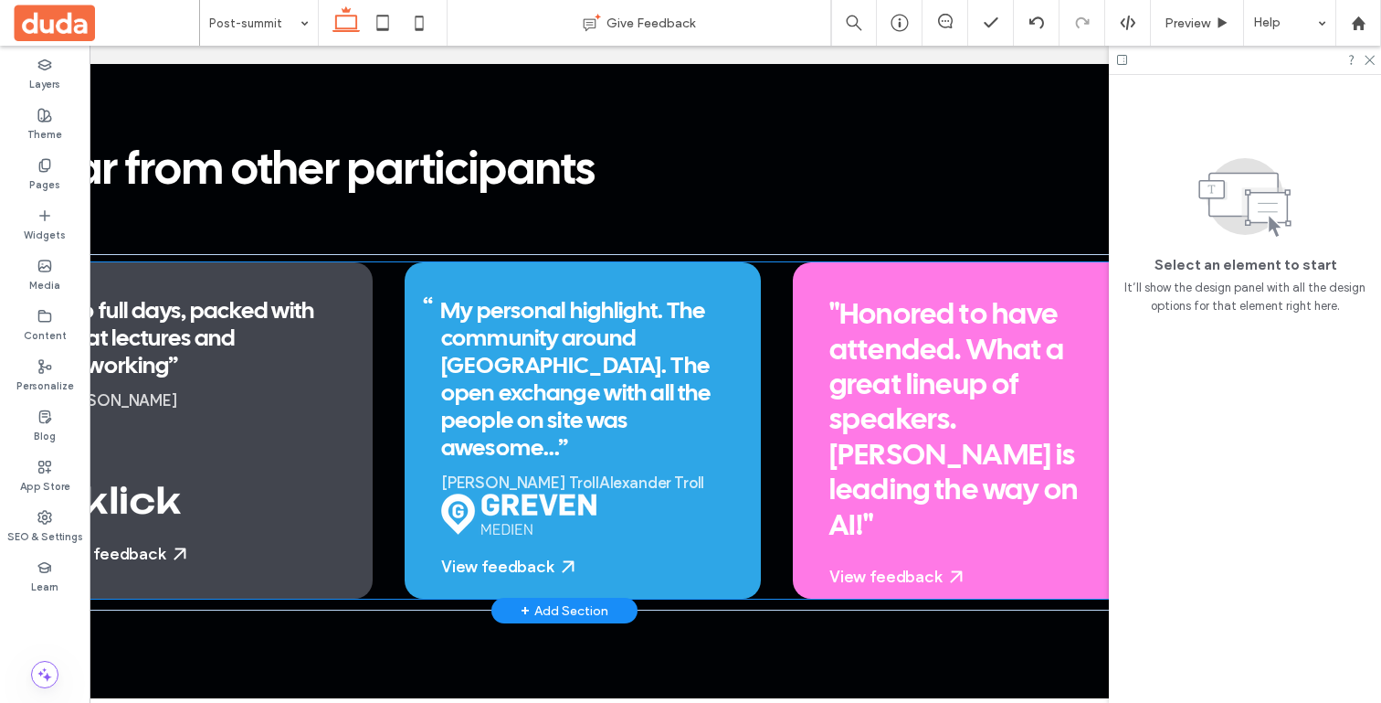
scroll to position [0, 272]
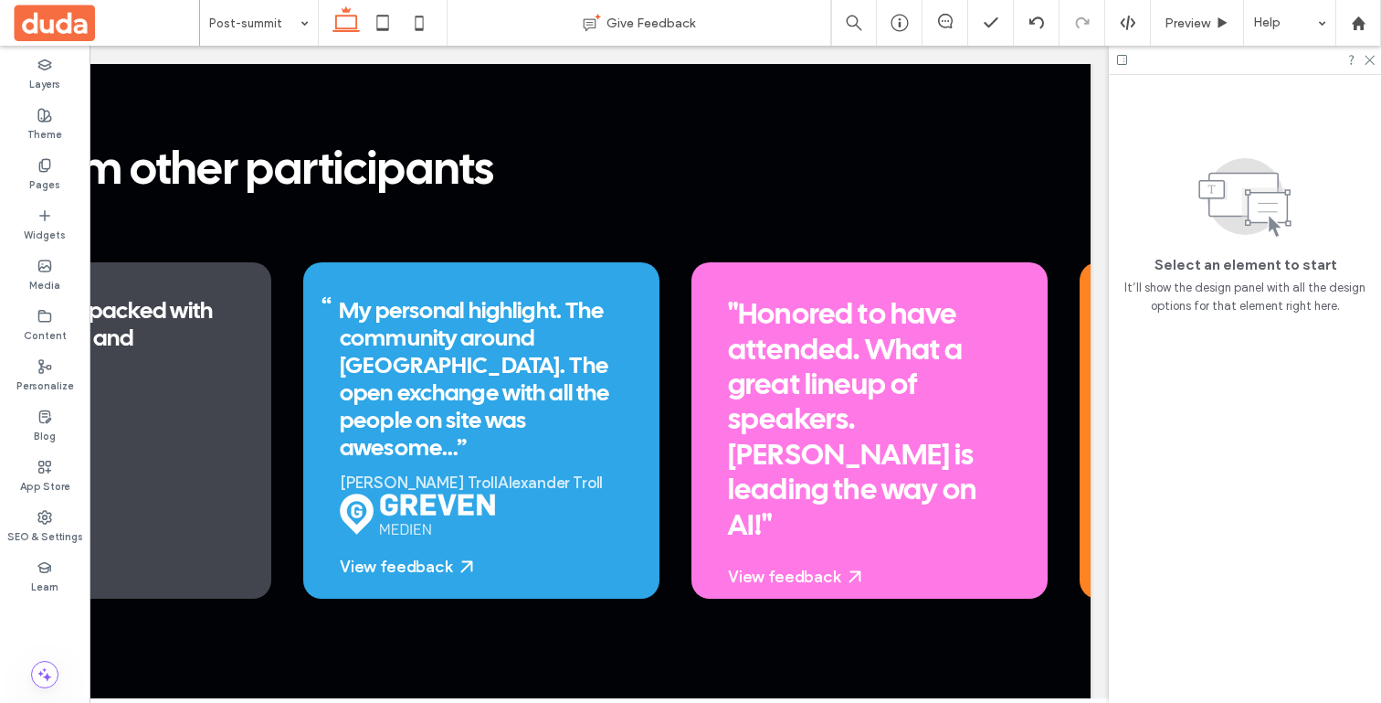
click at [1375, 63] on div at bounding box center [1245, 60] width 272 height 28
click at [1368, 63] on icon at bounding box center [1369, 59] width 12 height 12
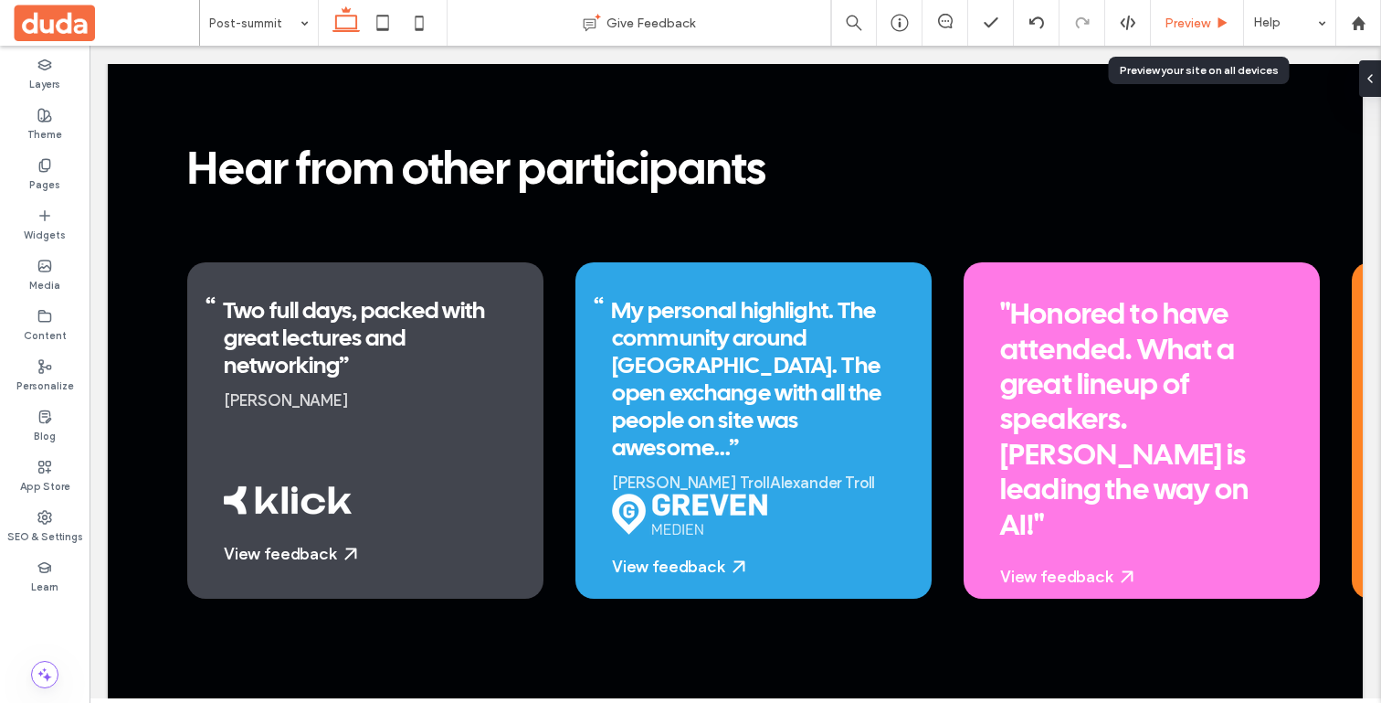
click at [1193, 19] on span "Preview" at bounding box center [1188, 24] width 46 height 16
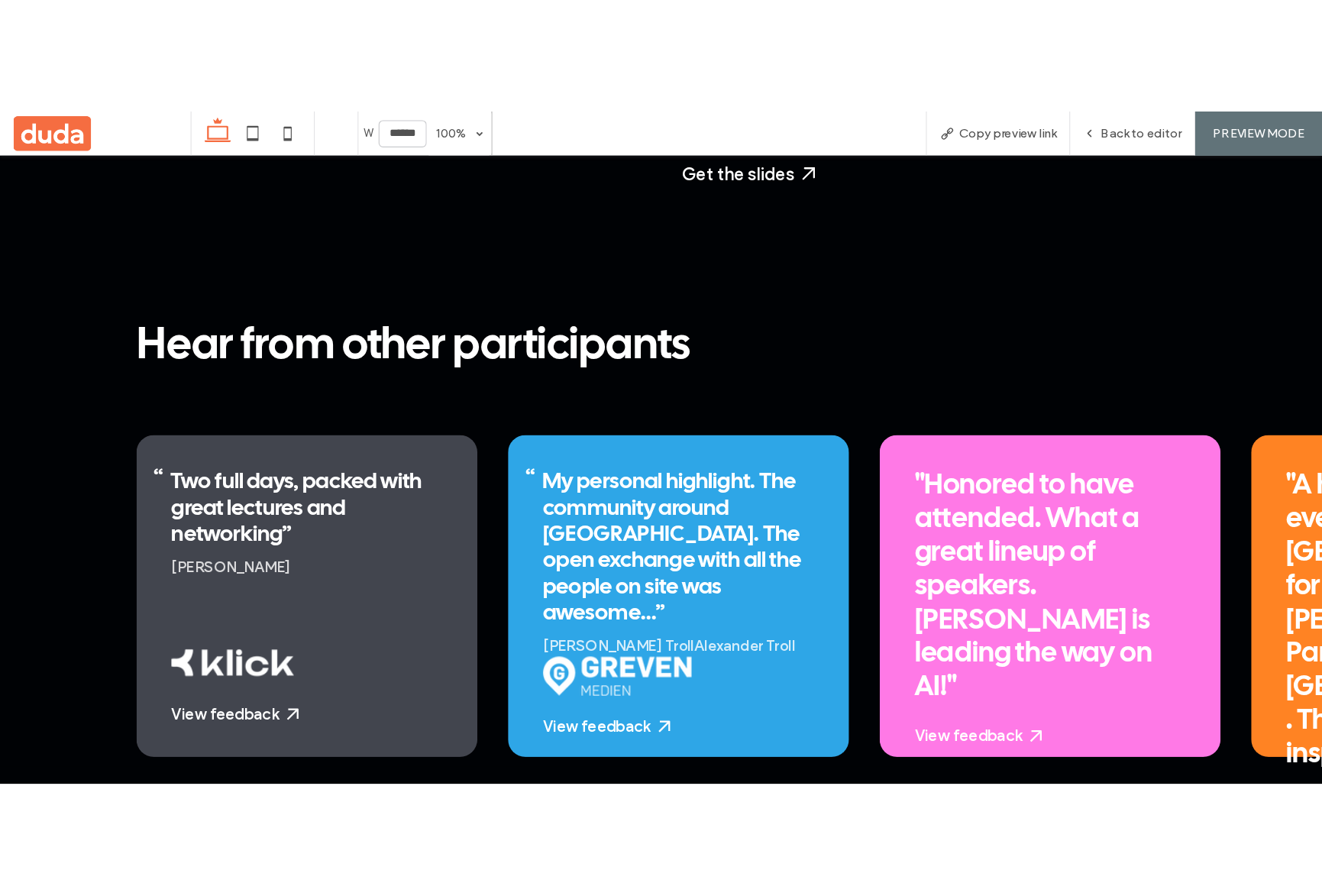
scroll to position [2, 0]
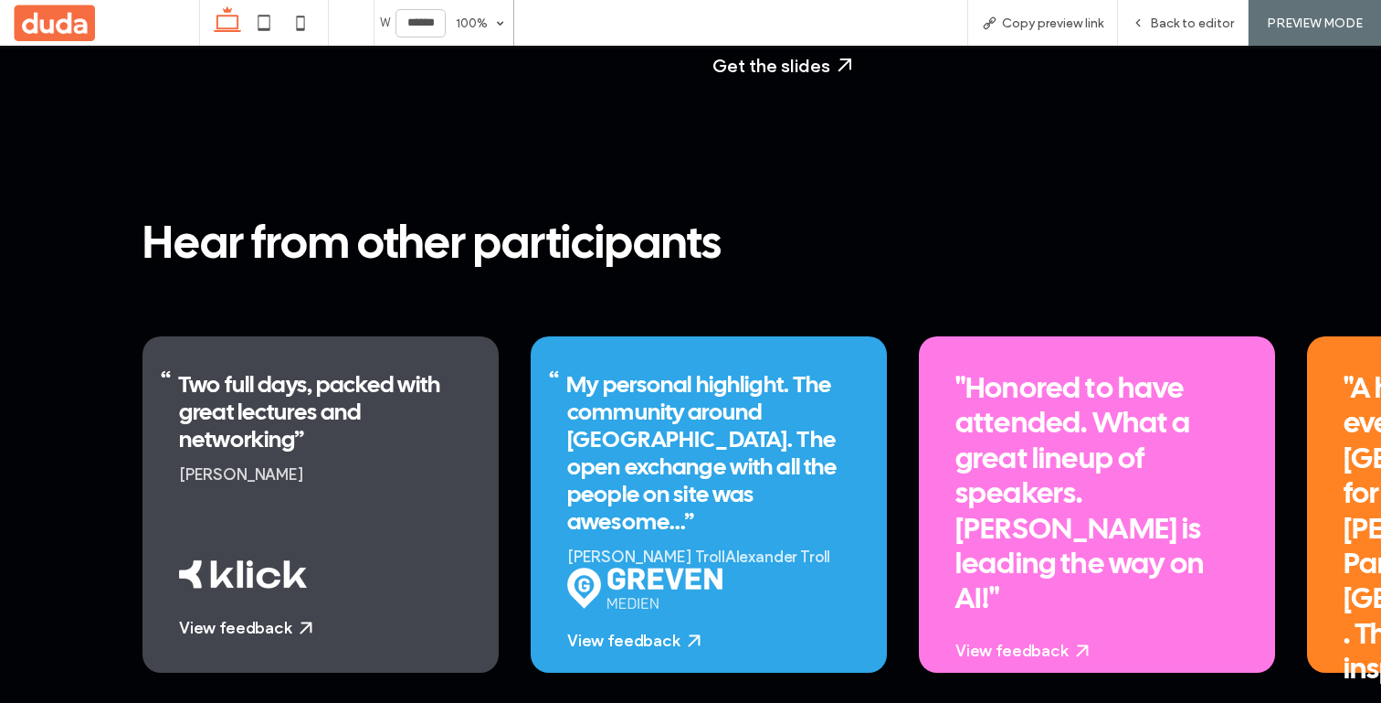
click at [636, 509] on div "My personal highlight. The community around Duda. The open exchange with all th…" at bounding box center [709, 504] width 356 height 336
click at [629, 632] on link "View feedback" at bounding box center [708, 640] width 283 height 16
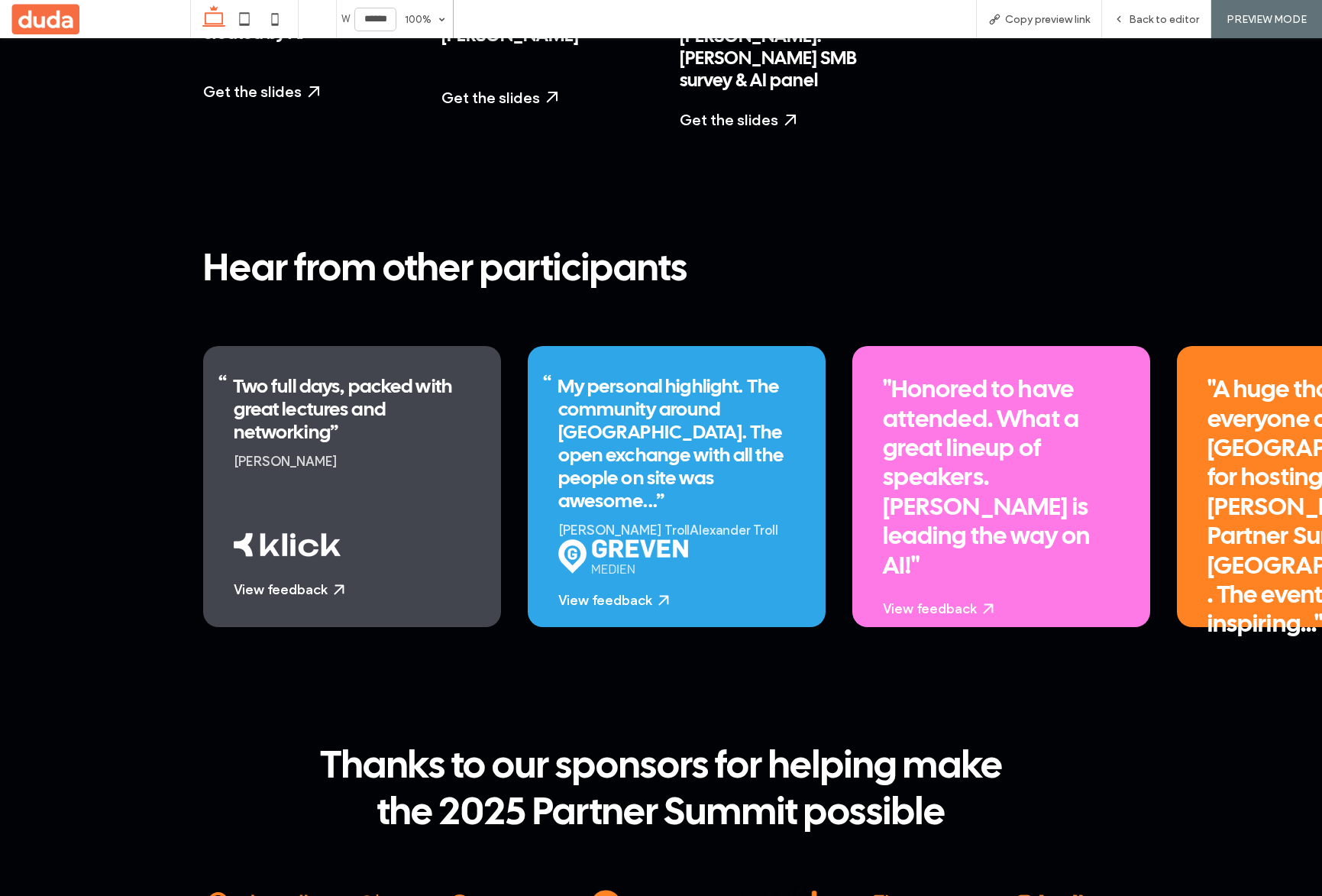
click at [766, 112] on div "DIFM opportunities created by AI Get the slides Start a Free Trial My Dashboard…" at bounding box center [661, 59] width 916 height 375
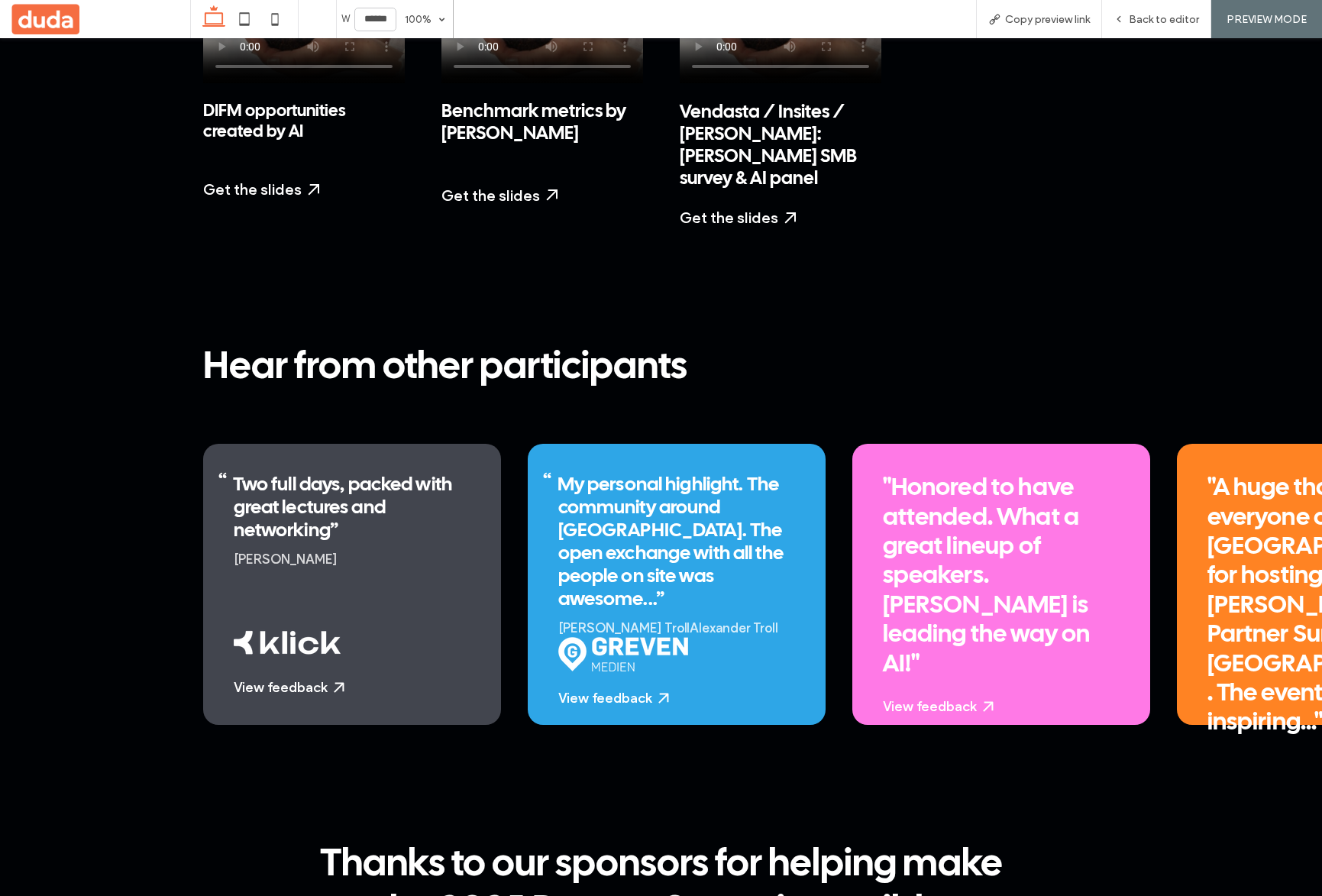
scroll to position [3185, 0]
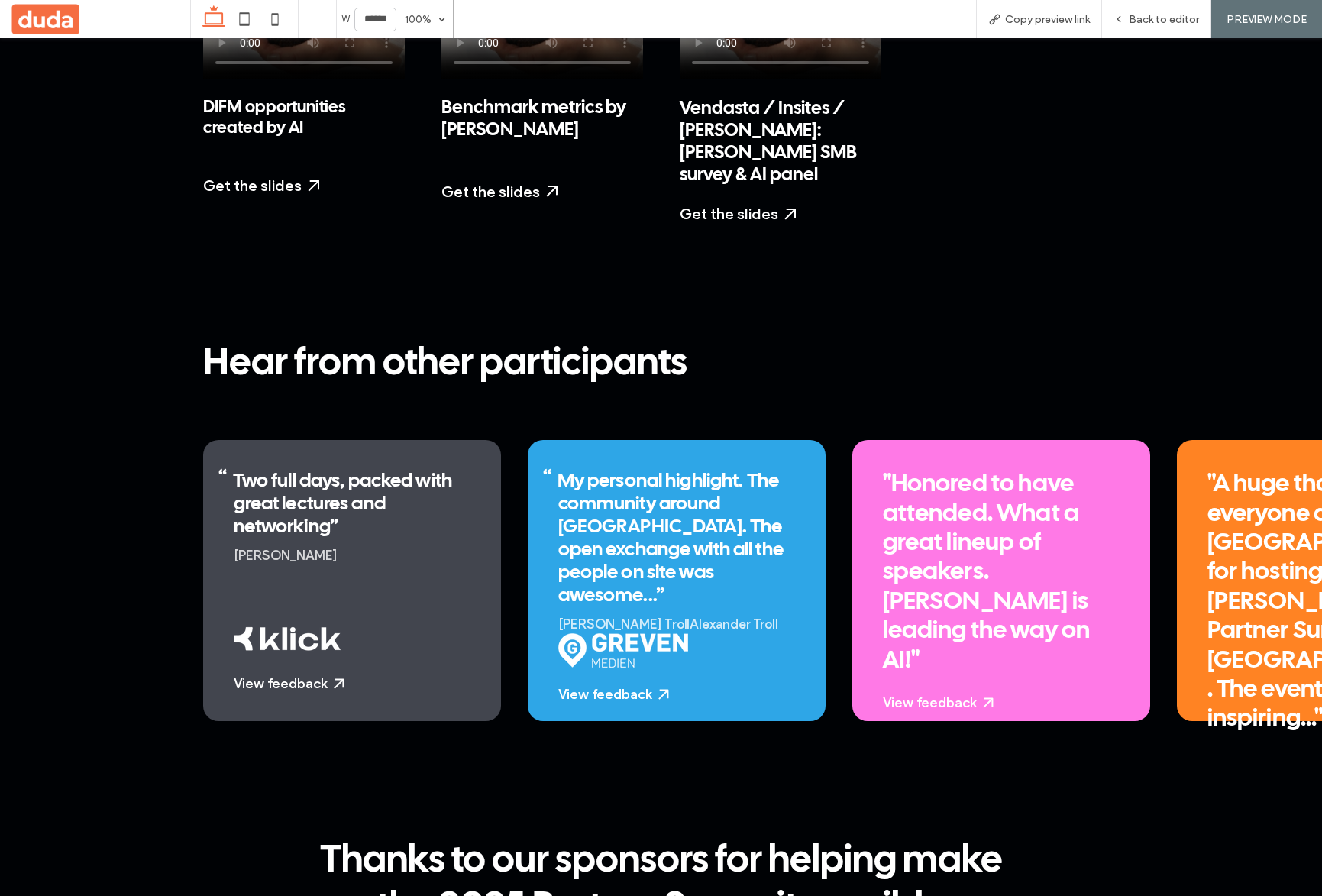
click at [742, 340] on div "Hear from other participants" at bounding box center [661, 364] width 916 height 47
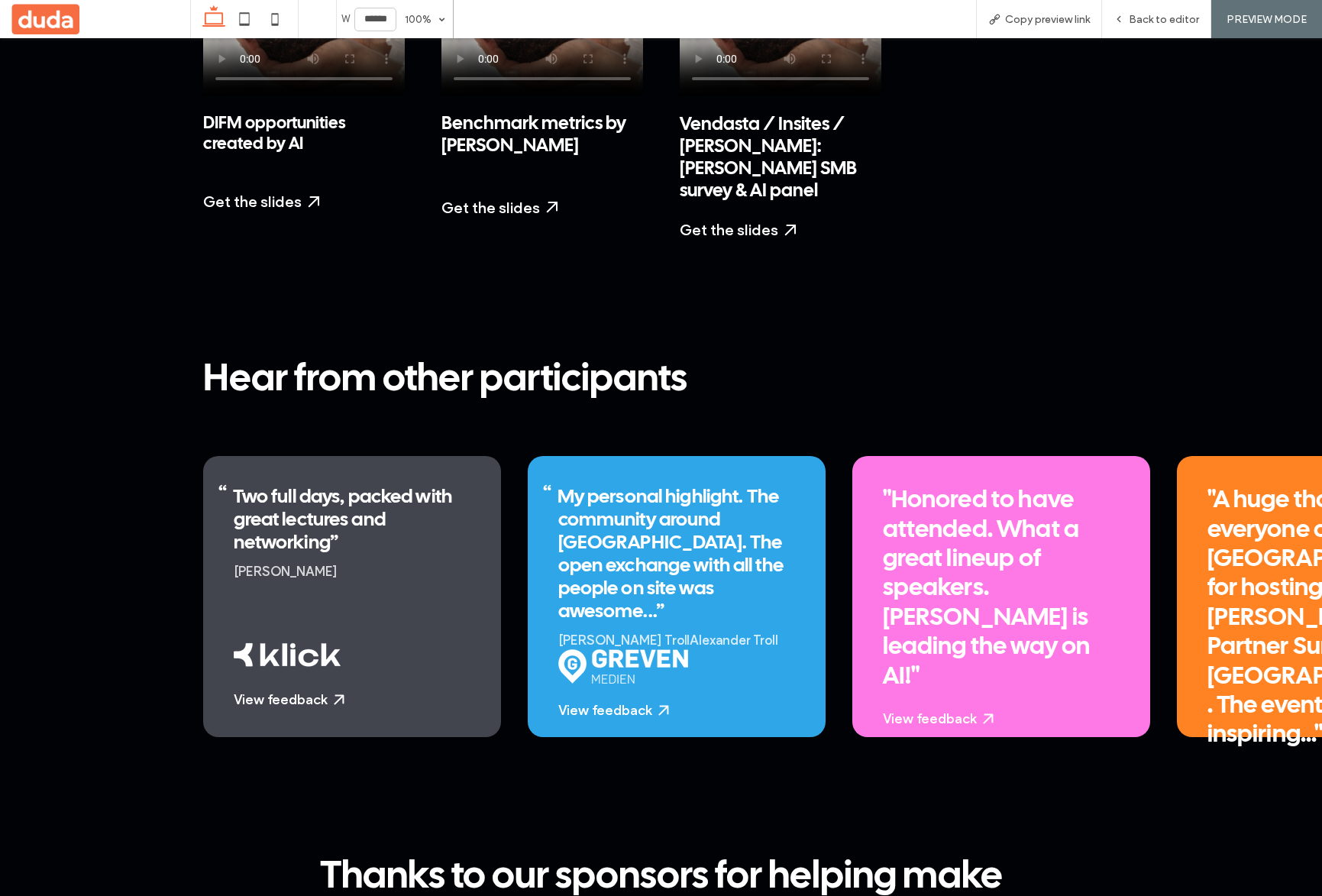
drag, startPoint x: 704, startPoint y: 541, endPoint x: 673, endPoint y: 543, distance: 31.1
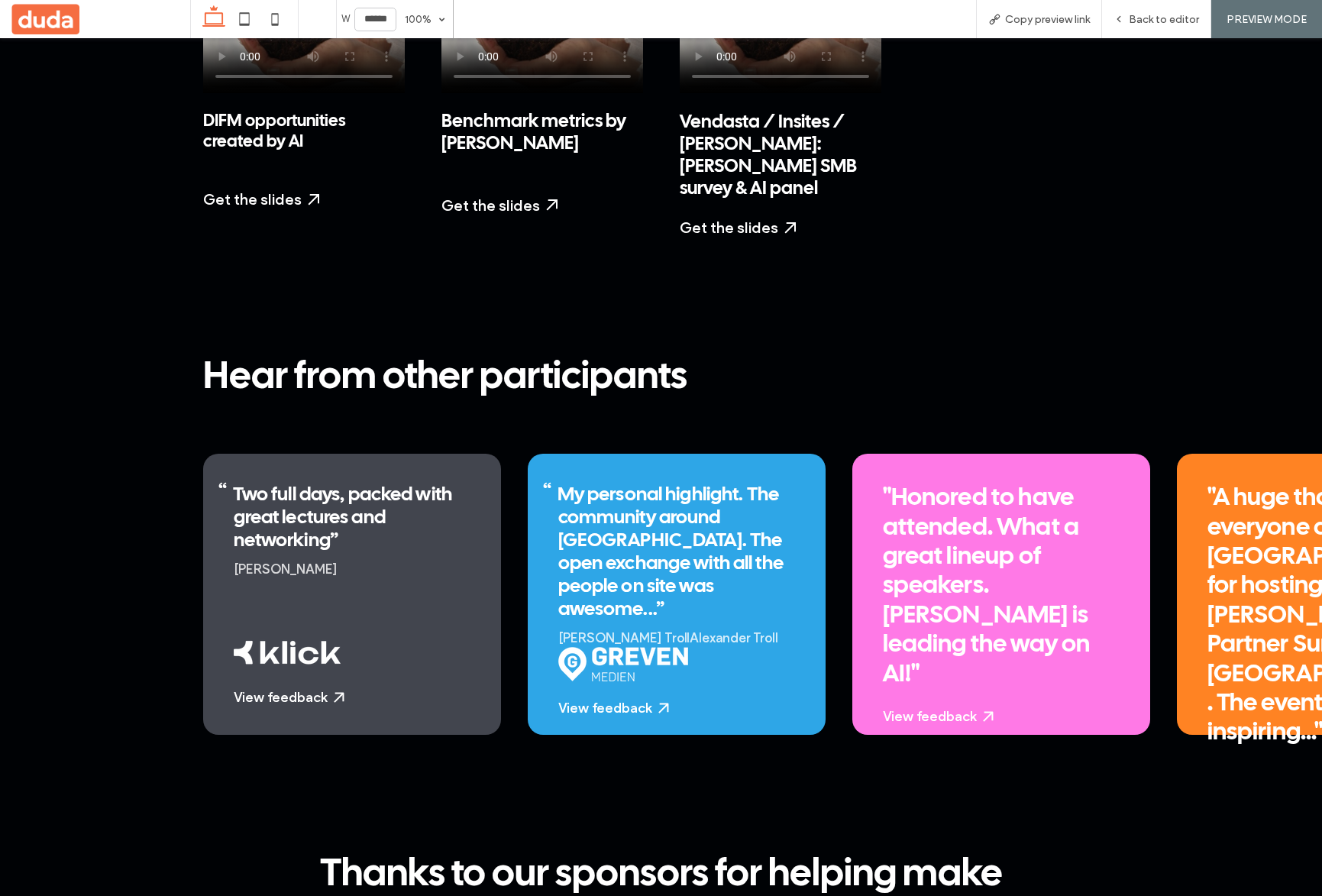
click at [646, 587] on img at bounding box center [623, 664] width 130 height 34
click at [645, 587] on img at bounding box center [623, 664] width 130 height 34
click at [642, 587] on img at bounding box center [623, 664] width 130 height 34
click at [692, 510] on div "My personal highlight. The community around Duda. The open exchange with all th…" at bounding box center [676, 552] width 237 height 137
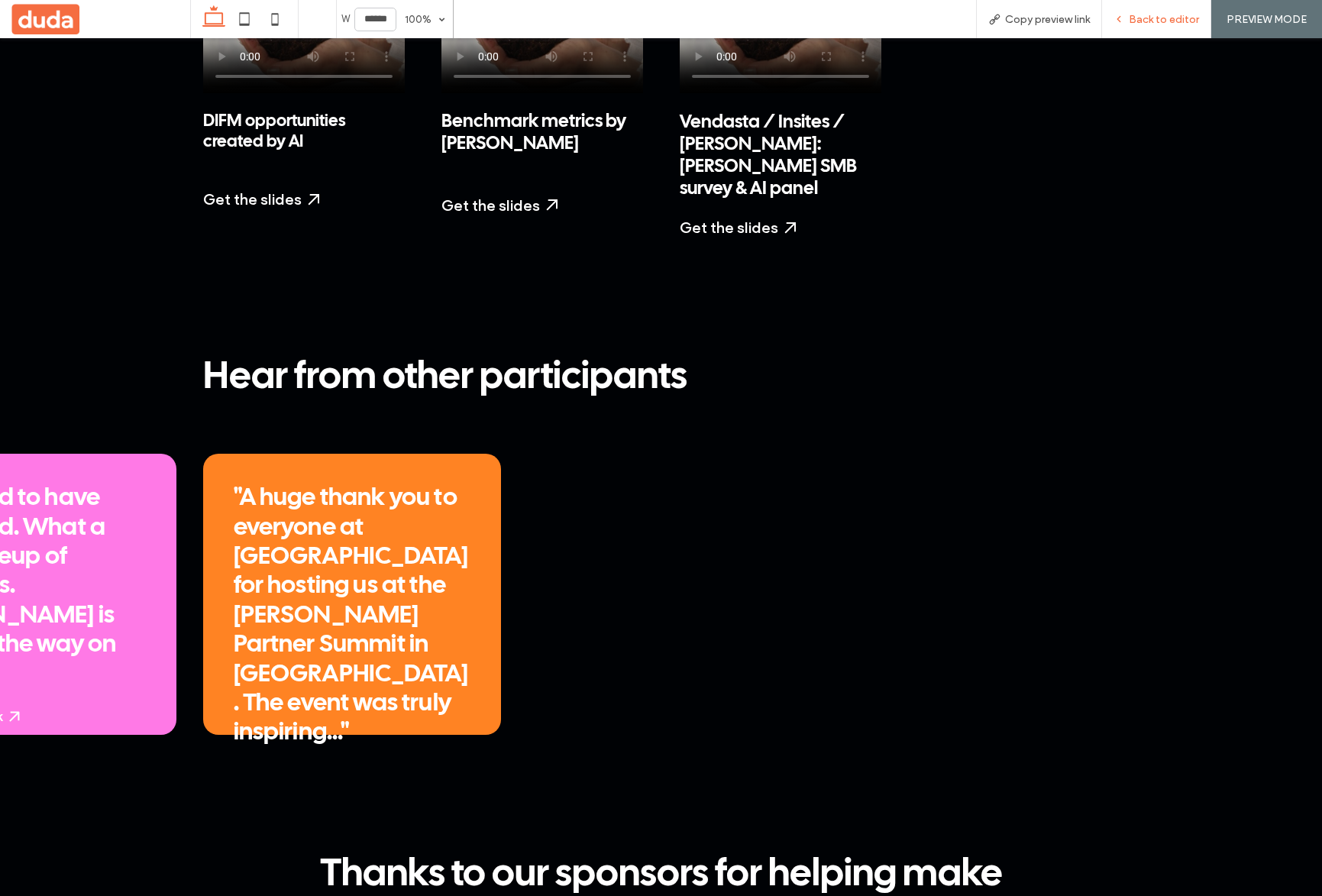
click at [1154, 15] on span "Back to editor" at bounding box center [1164, 20] width 70 height 13
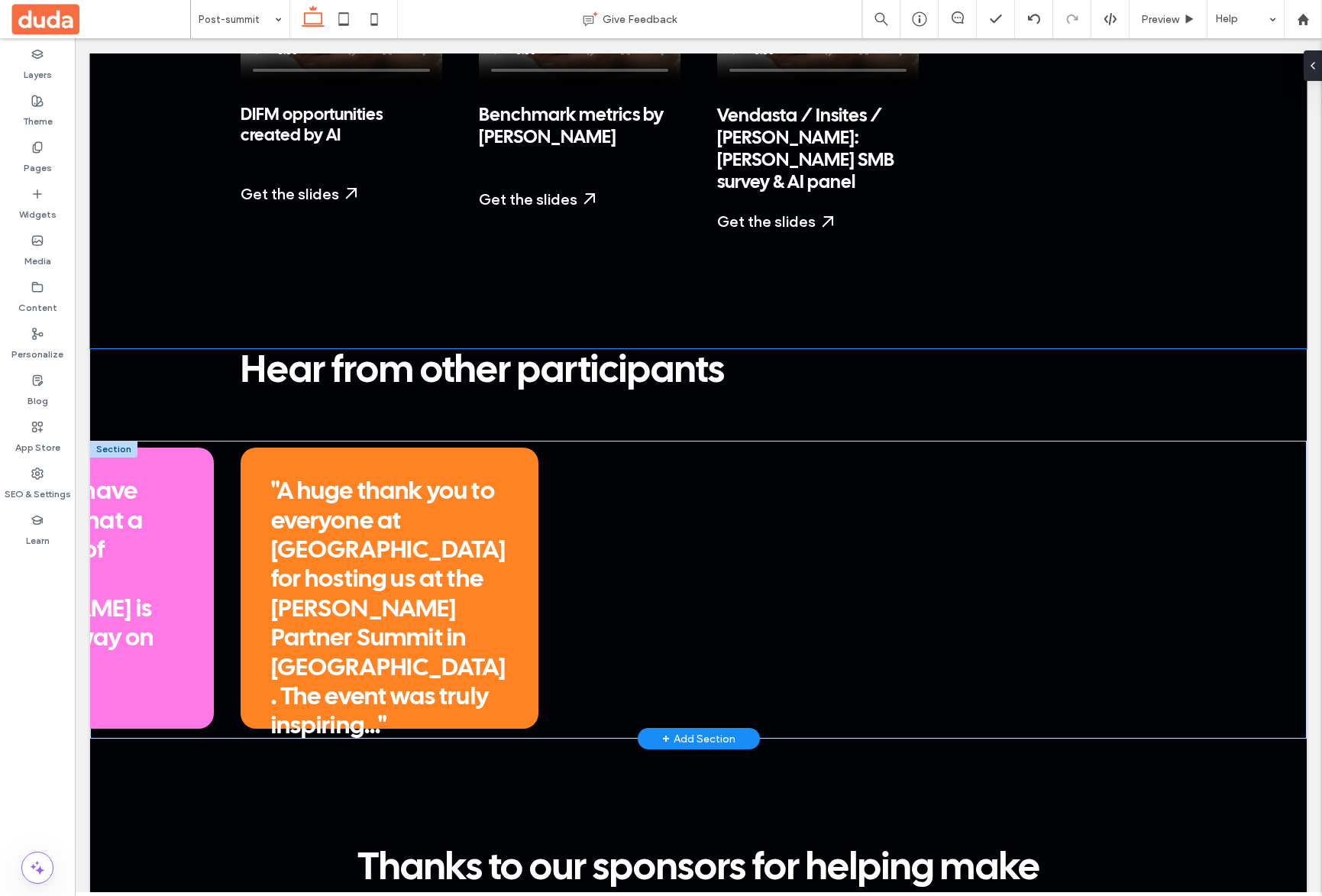
scroll to position [3146, 0]
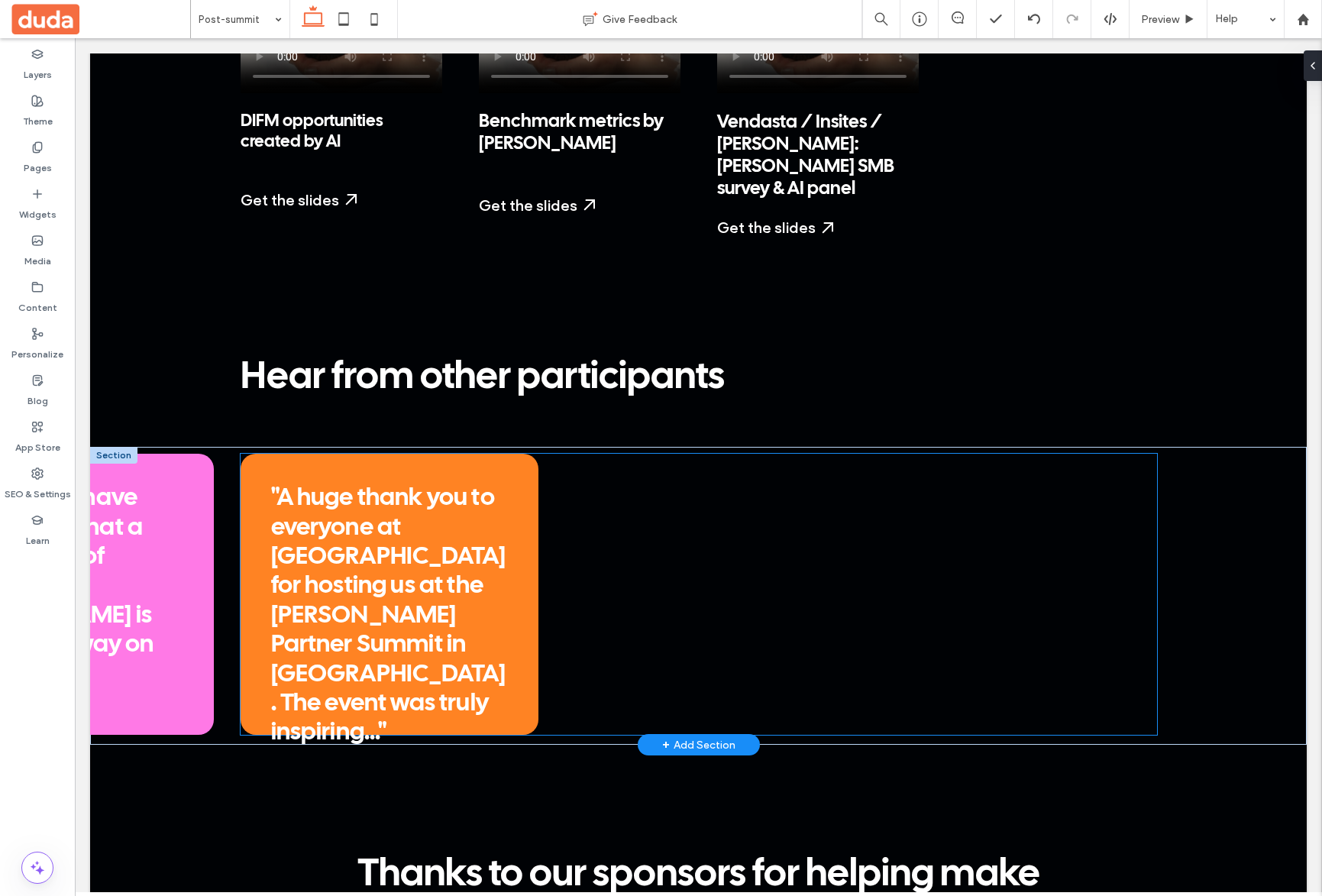
click at [402, 484] on div ""A huge thank you to everyone at [GEOGRAPHIC_DATA] for hosting us at the [PERSO…" at bounding box center [389, 616] width 237 height 264
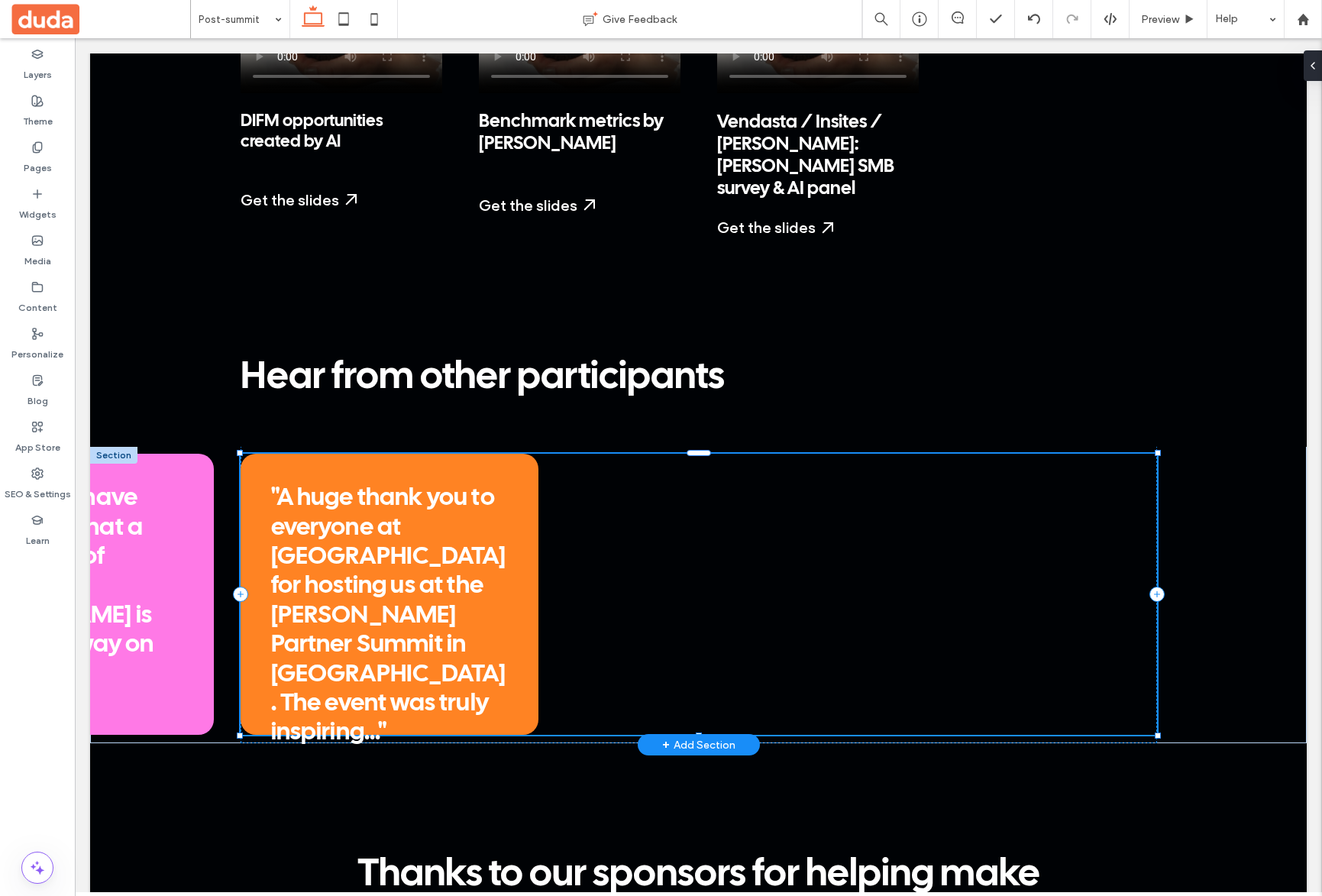
click at [402, 484] on div ""A huge thank you to everyone at [GEOGRAPHIC_DATA] for hosting us at the [PERSO…" at bounding box center [389, 616] width 237 height 264
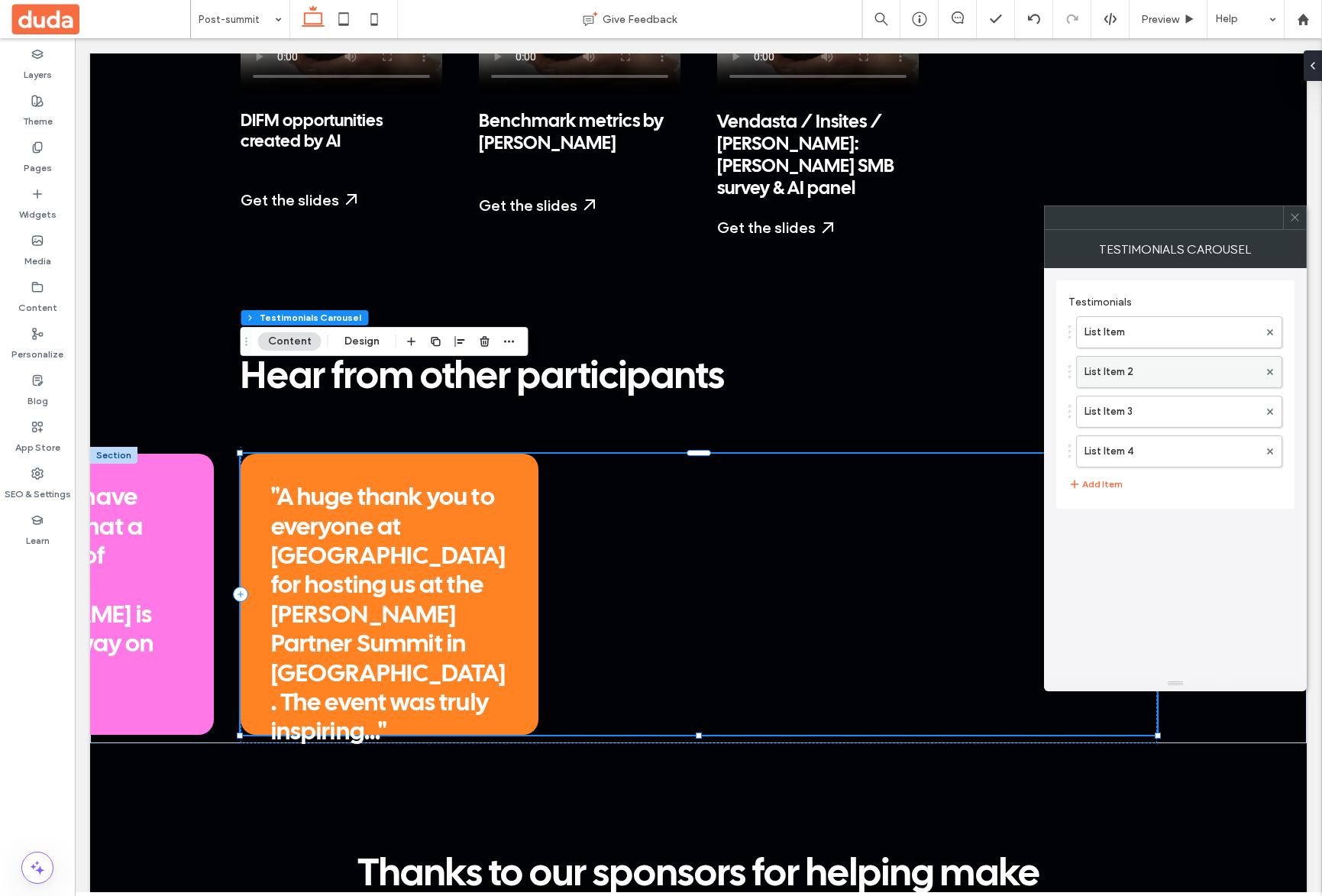
click at [1119, 362] on label "List Item 2" at bounding box center [1171, 372] width 174 height 31
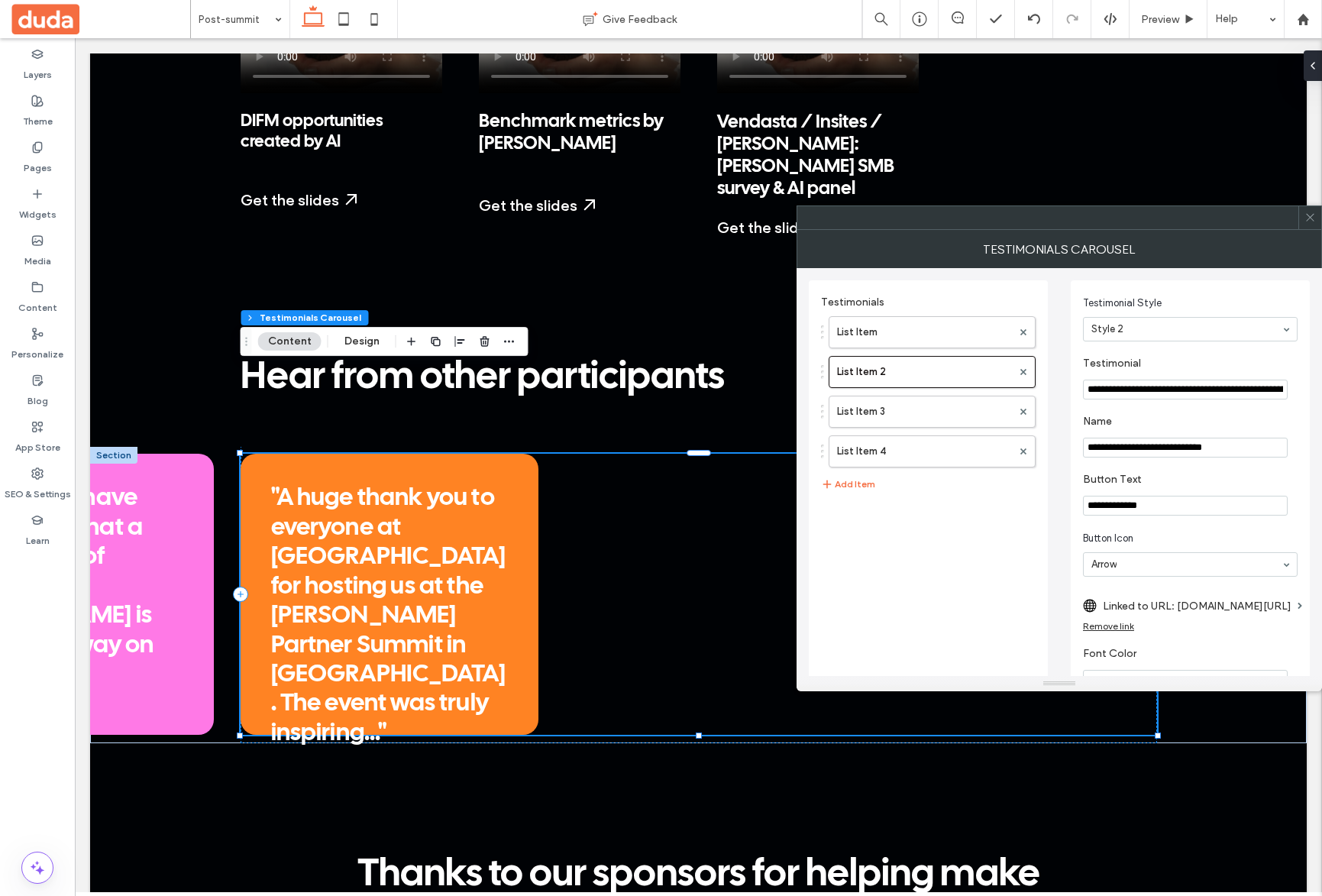
drag, startPoint x: 1160, startPoint y: 451, endPoint x: 1264, endPoint y: 445, distance: 104.2
click at [1154, 445] on input "**********" at bounding box center [1185, 447] width 205 height 20
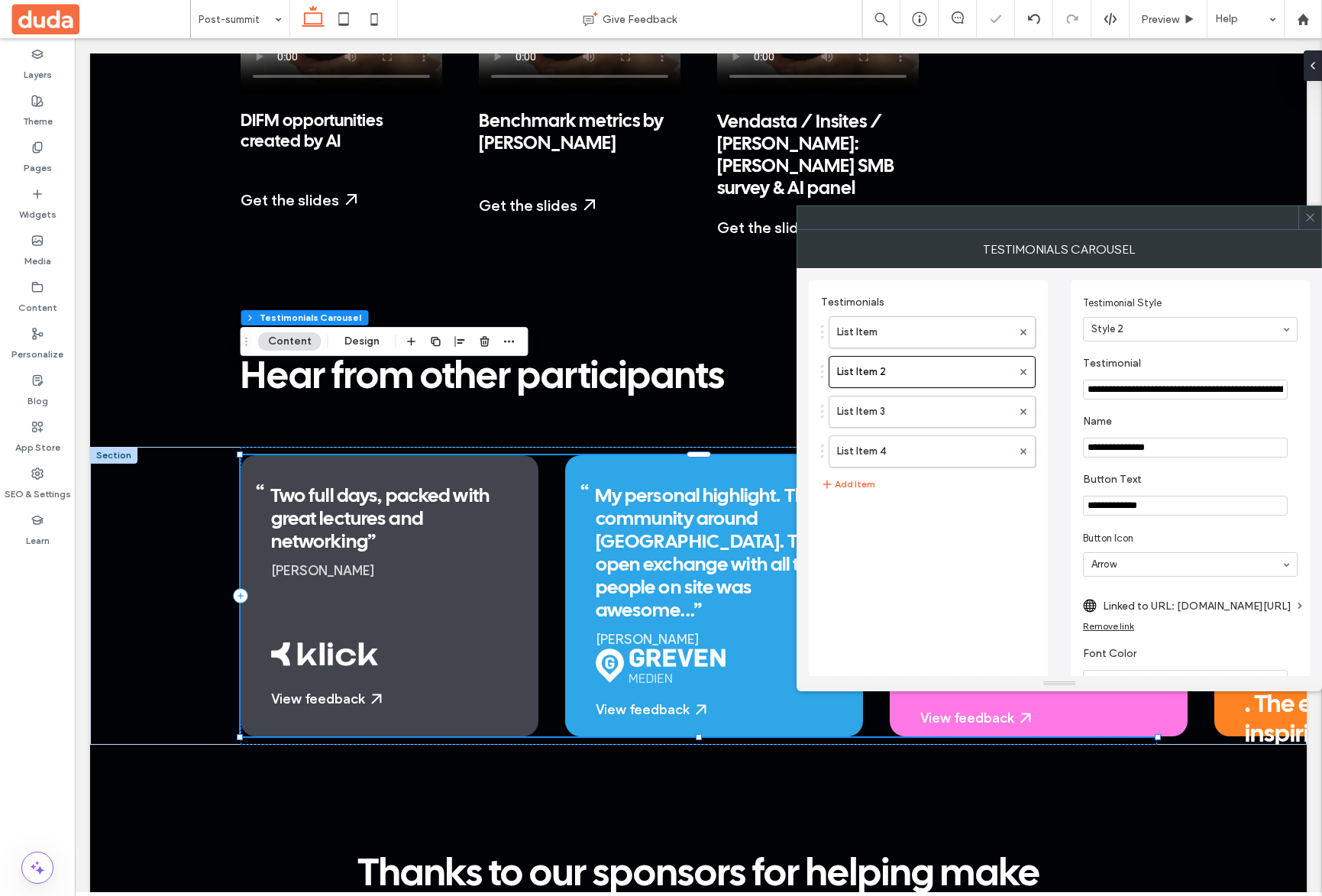
type input "**********"
click at [1154, 220] on div at bounding box center [1309, 217] width 23 height 23
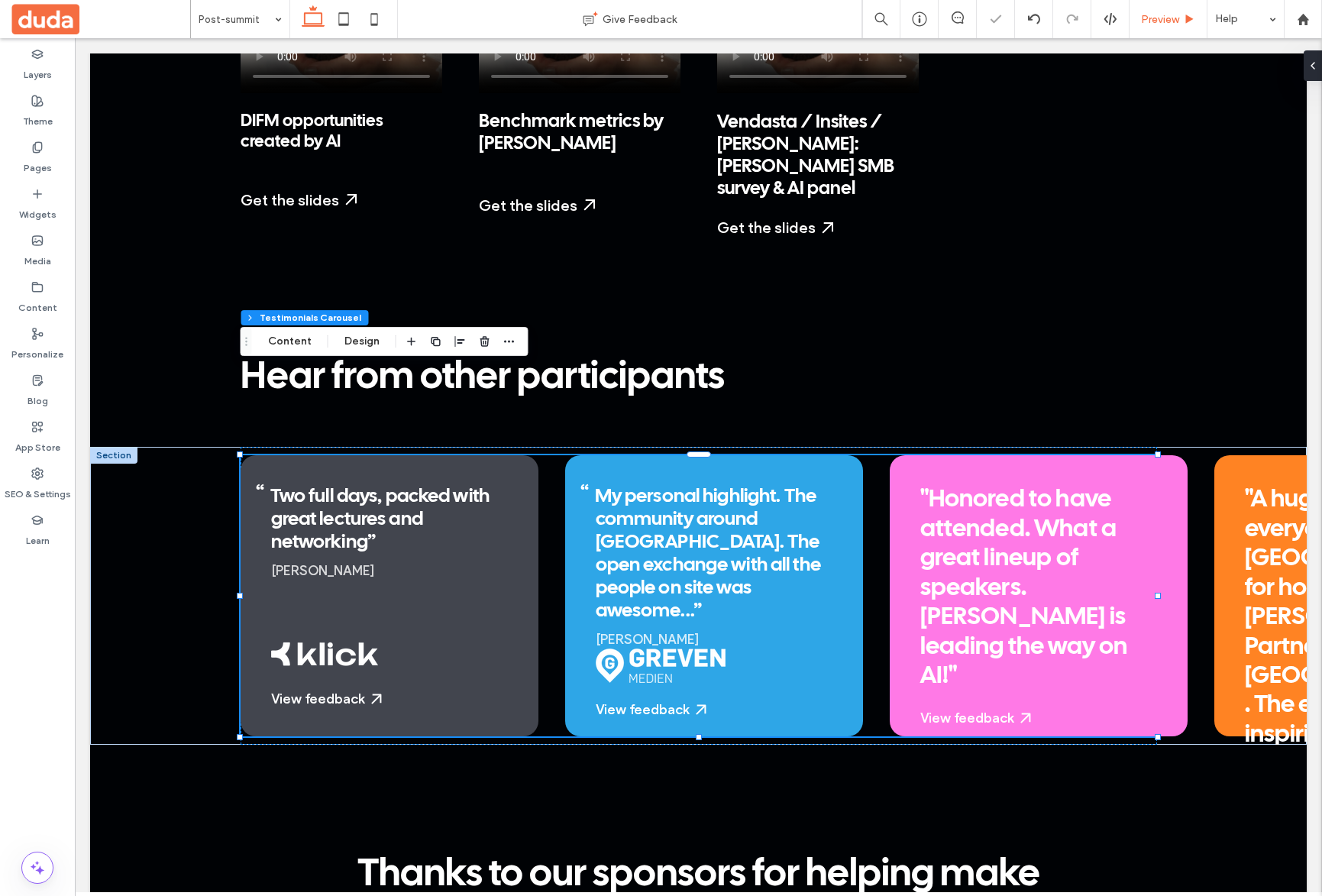
click at [1154, 28] on div "Preview" at bounding box center [1168, 19] width 78 height 38
click at [1154, 14] on span "Preview" at bounding box center [1161, 20] width 38 height 13
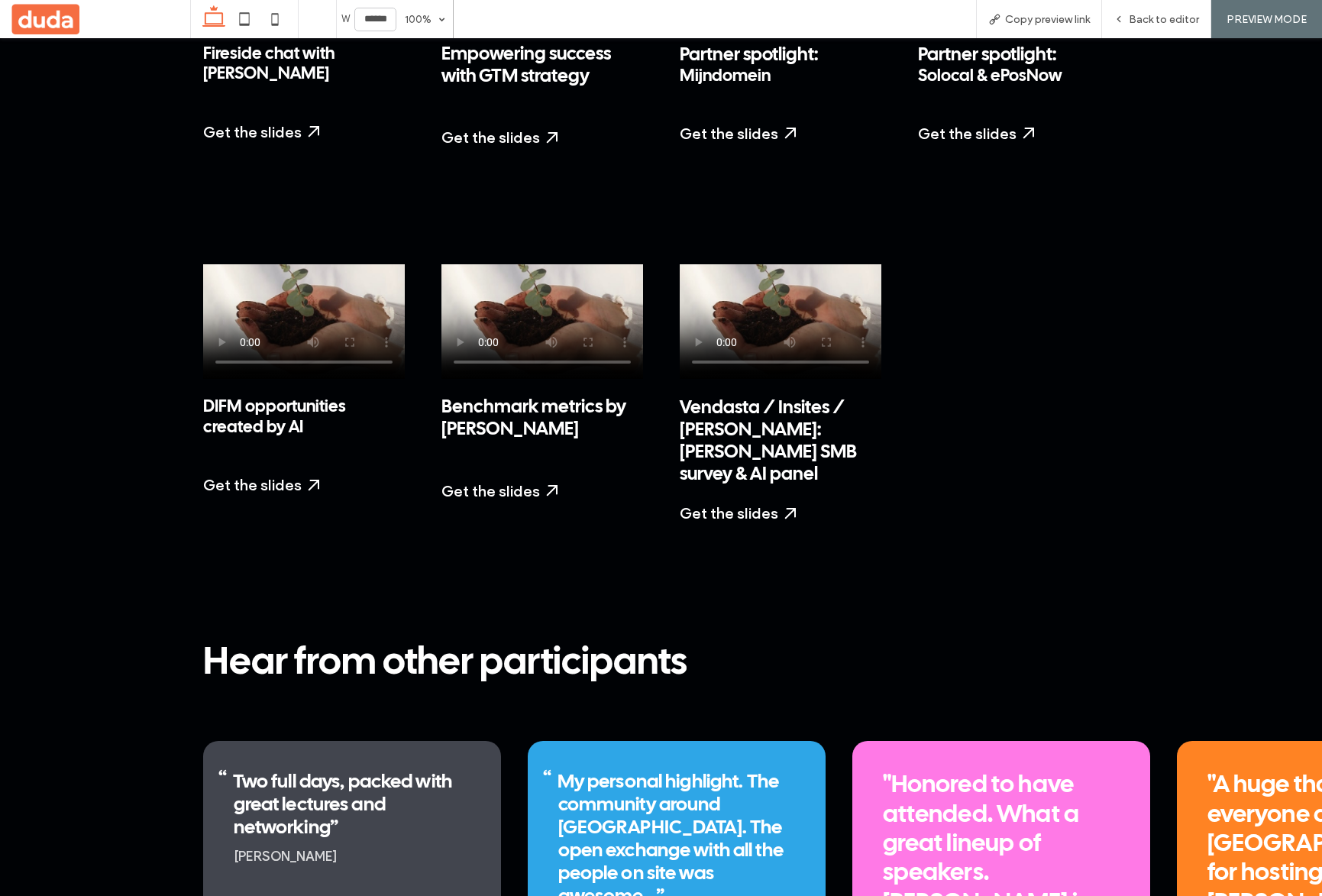
scroll to position [2686, 0]
